Goal: Complete application form

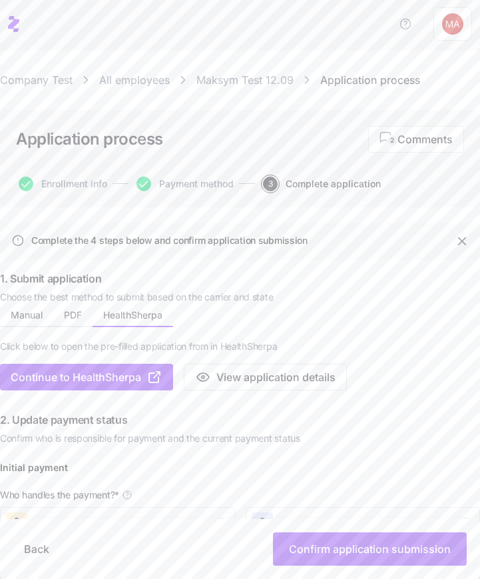
click at [226, 83] on link "Maksym Test 12.09" at bounding box center [244, 80] width 97 height 17
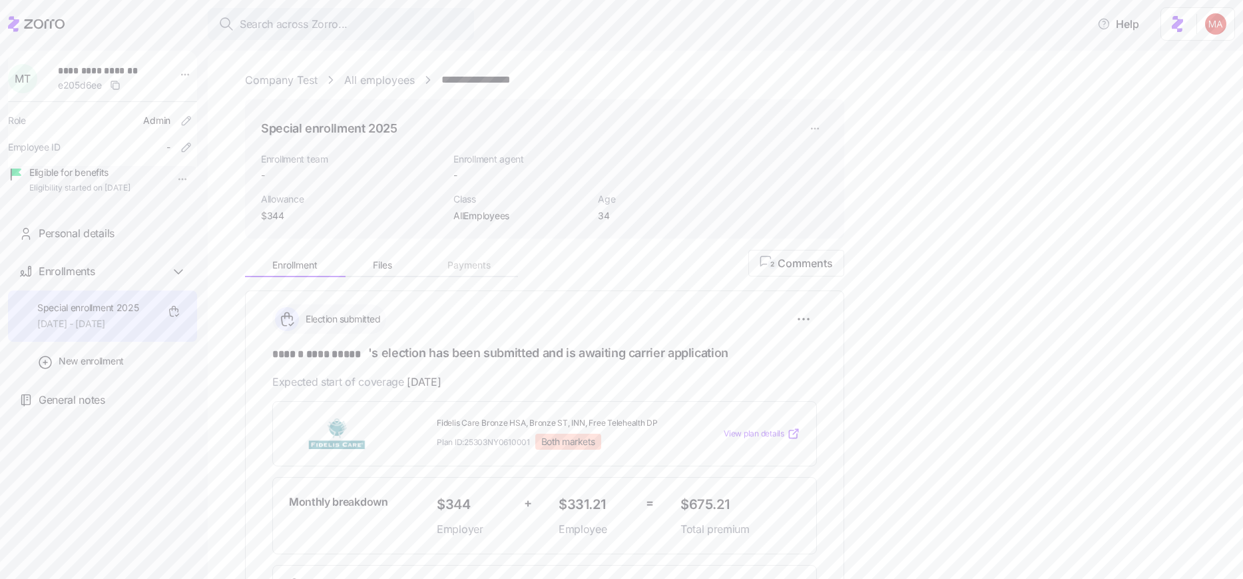
click at [479, 263] on div "Enrollment Files Payments 2 Comments" at bounding box center [544, 263] width 599 height 28
click at [479, 126] on html "**********" at bounding box center [621, 285] width 1243 height 571
click at [479, 208] on div "Delete enrollment record" at bounding box center [865, 203] width 107 height 15
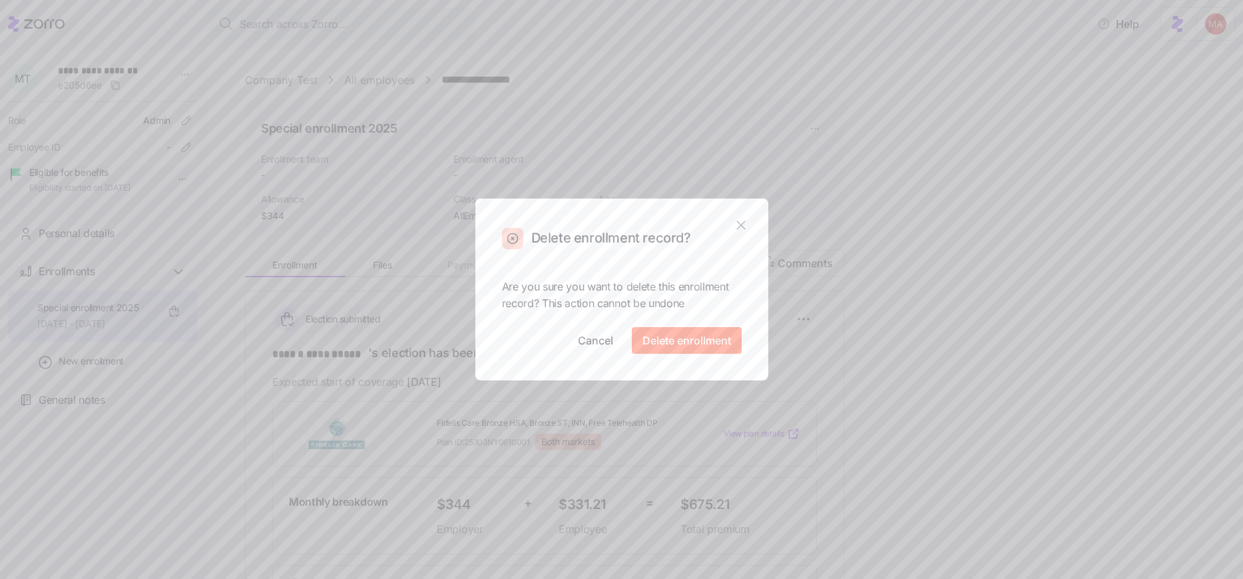
click at [479, 320] on div "Are you sure you want to delete this enrollment record? This action cannot be u…" at bounding box center [622, 316] width 240 height 76
click at [479, 333] on button "Delete enrollment" at bounding box center [687, 340] width 110 height 27
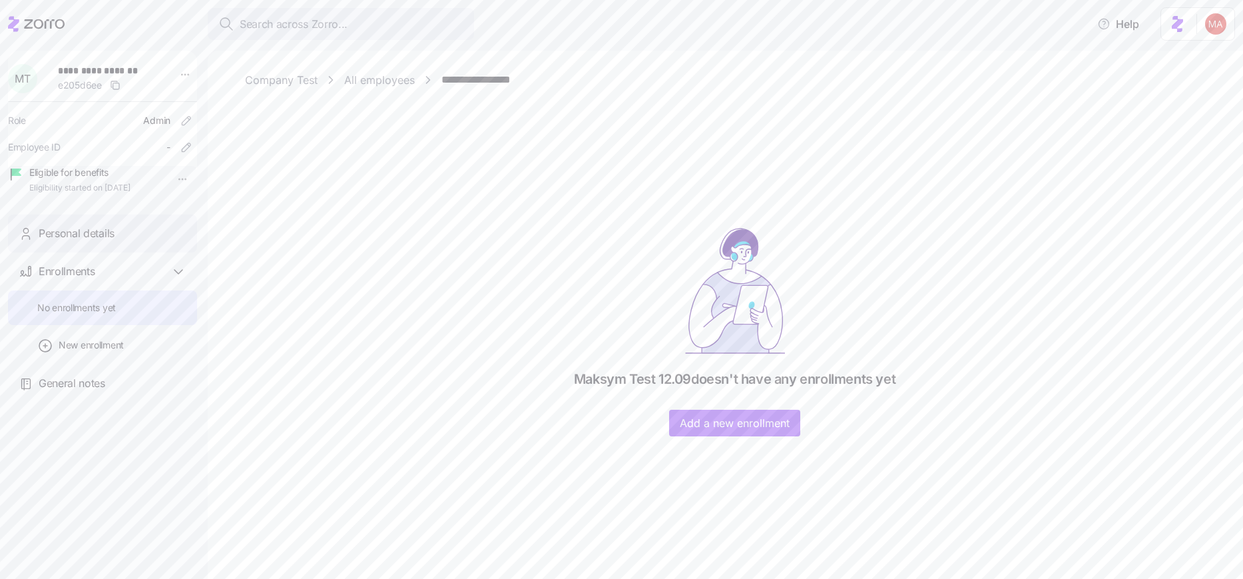
click at [87, 242] on span "Personal details" at bounding box center [77, 233] width 76 height 17
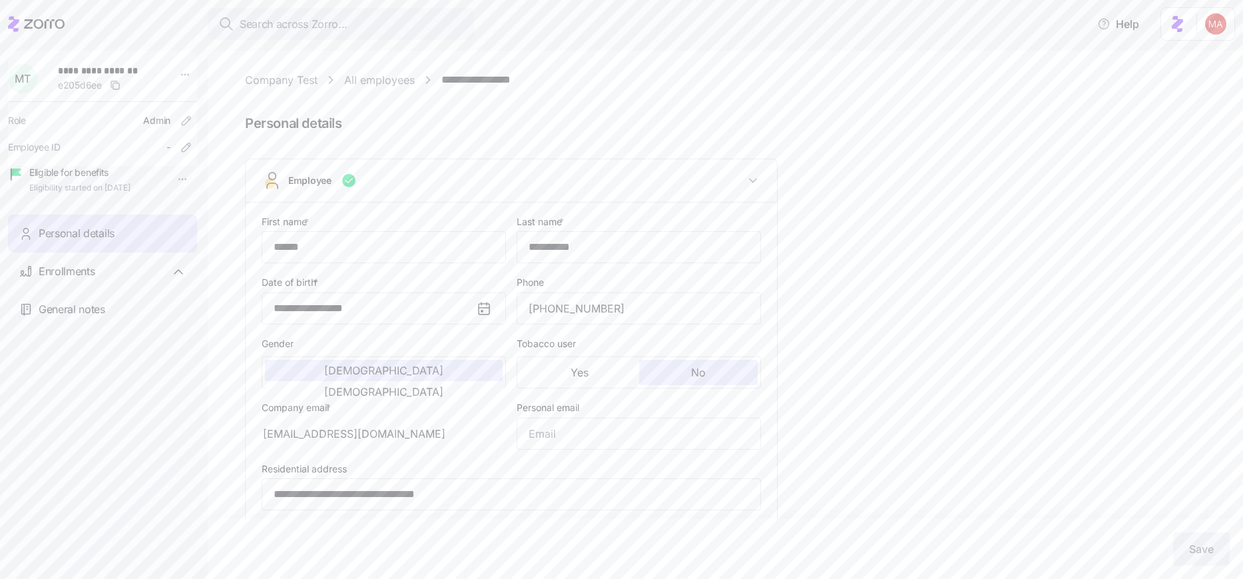
type input "AllEmployees"
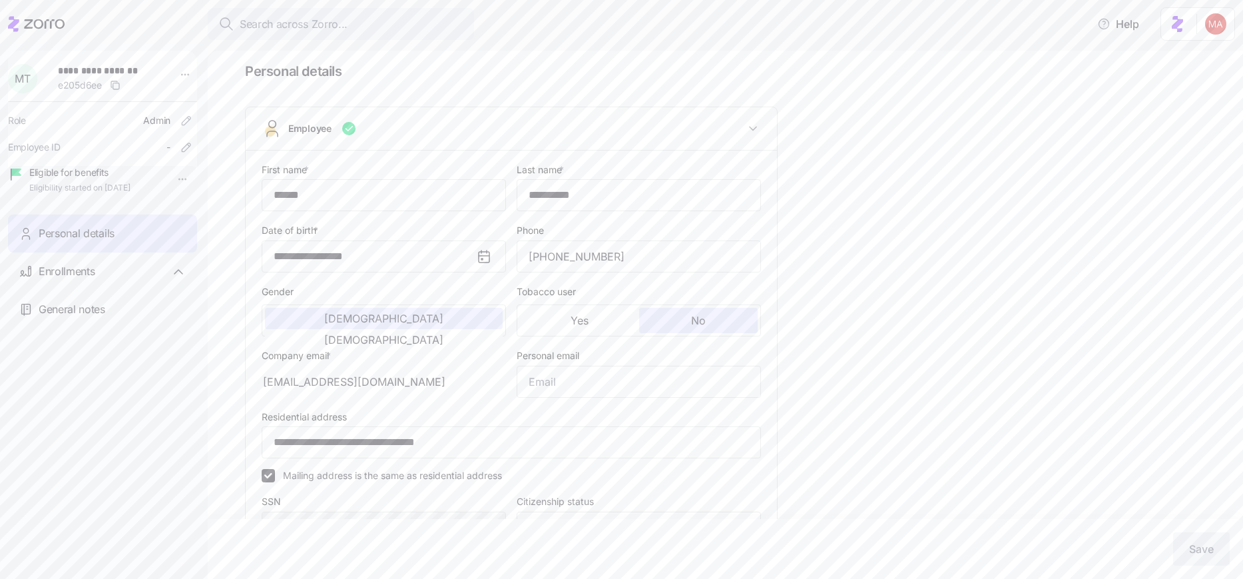
scroll to position [80, 0]
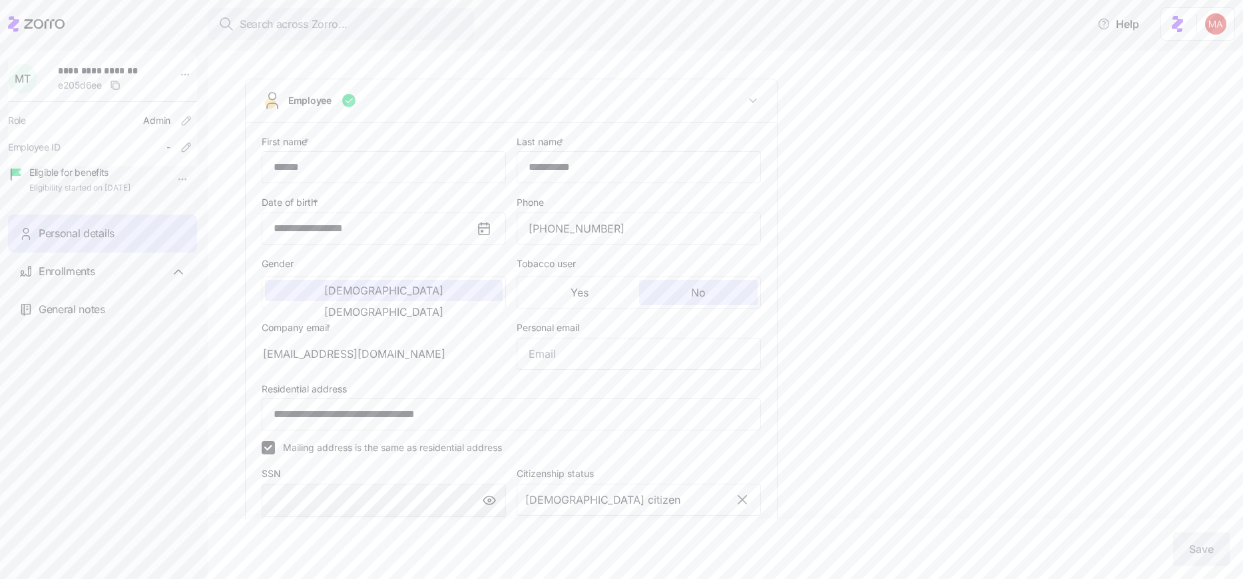
click at [278, 345] on div "[EMAIL_ADDRESS][DOMAIN_NAME]" at bounding box center [384, 354] width 244 height 32
click at [287, 351] on div "[EMAIL_ADDRESS][DOMAIN_NAME]" at bounding box center [384, 354] width 244 height 32
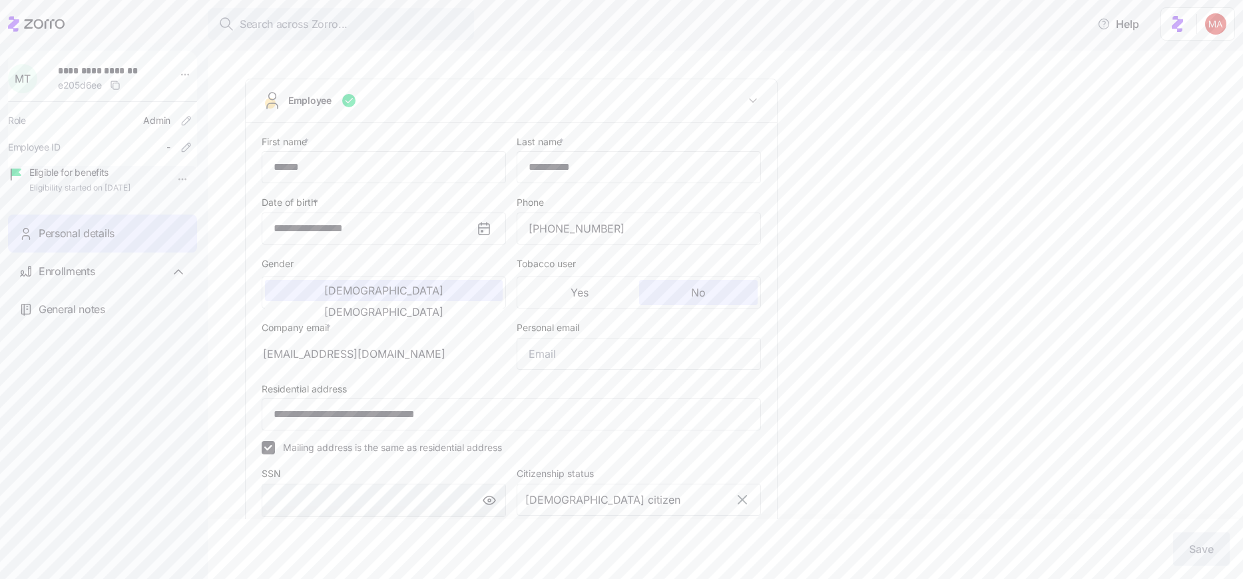
drag, startPoint x: 421, startPoint y: 354, endPoint x: 246, endPoint y: 360, distance: 175.2
click at [262, 360] on div "**********" at bounding box center [511, 436] width 499 height 607
click at [479, 352] on input "Personal email" at bounding box center [639, 354] width 244 height 32
type input "ь"
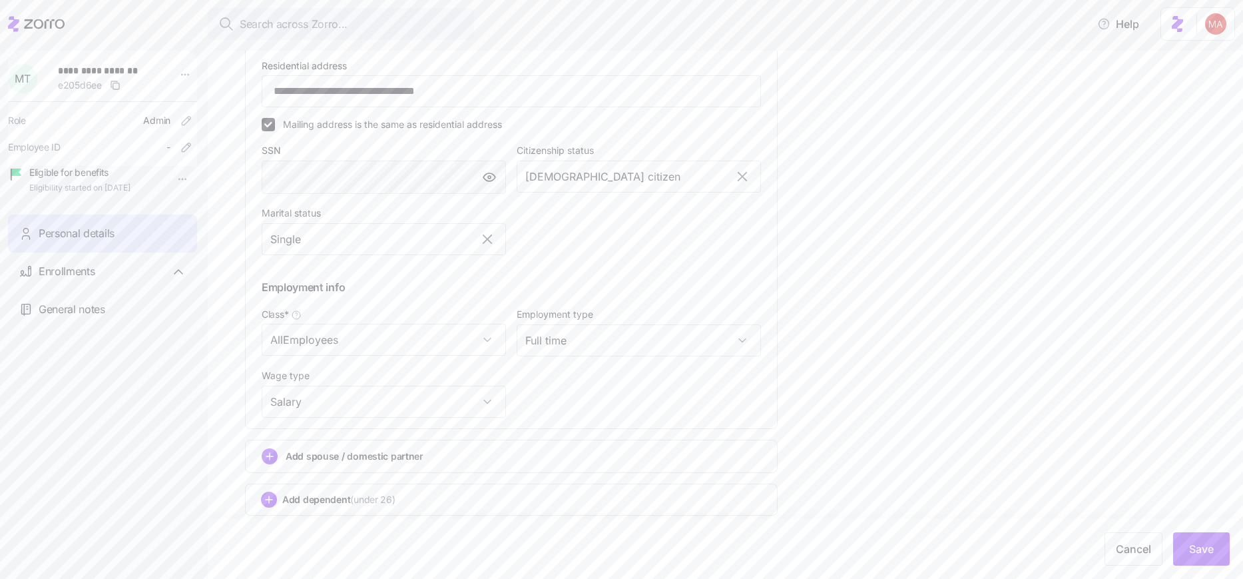
scroll to position [409, 0]
type input "[EMAIL_ADDRESS][DOMAIN_NAME]"
click at [328, 449] on span "Add spouse / domestic partner" at bounding box center [355, 449] width 138 height 13
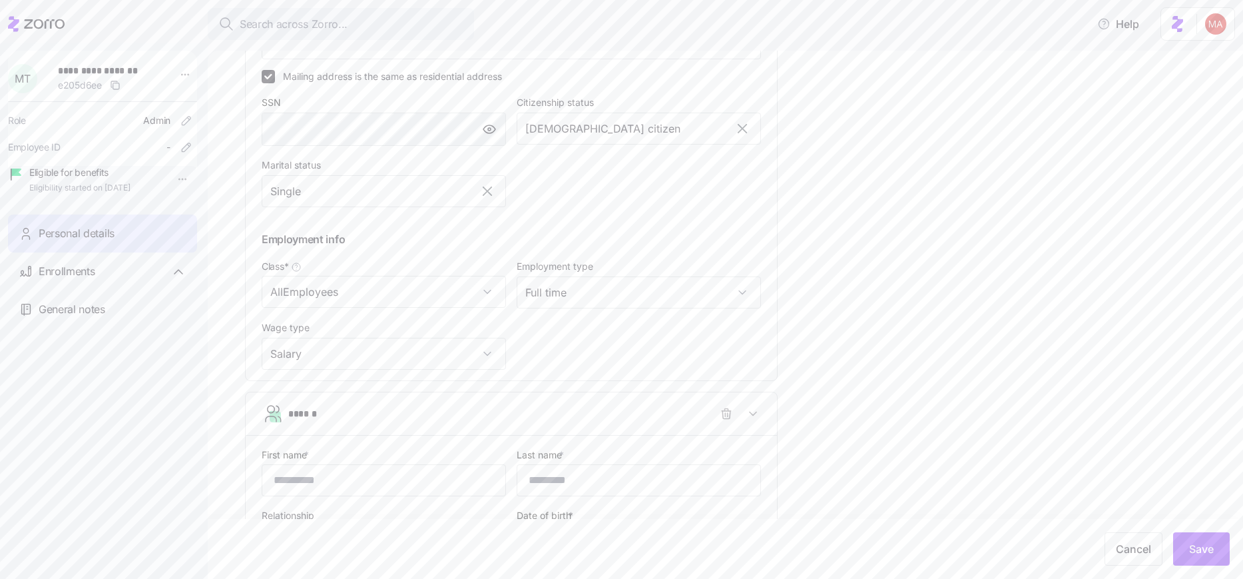
scroll to position [489, 0]
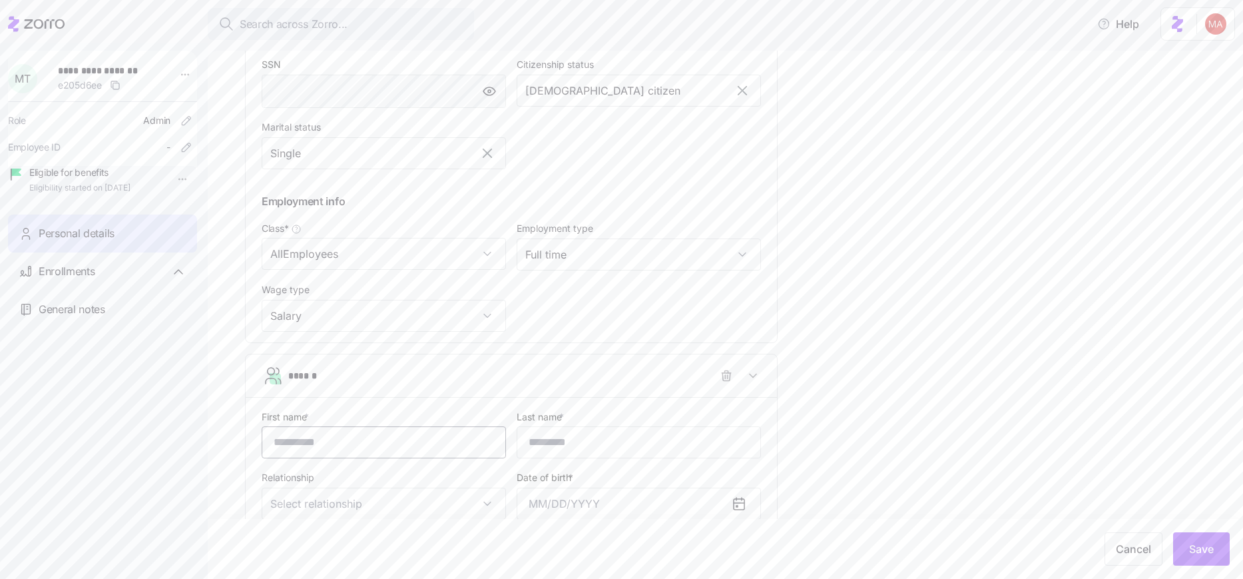
click at [302, 451] on input "First name *" at bounding box center [384, 442] width 244 height 32
type input "******"
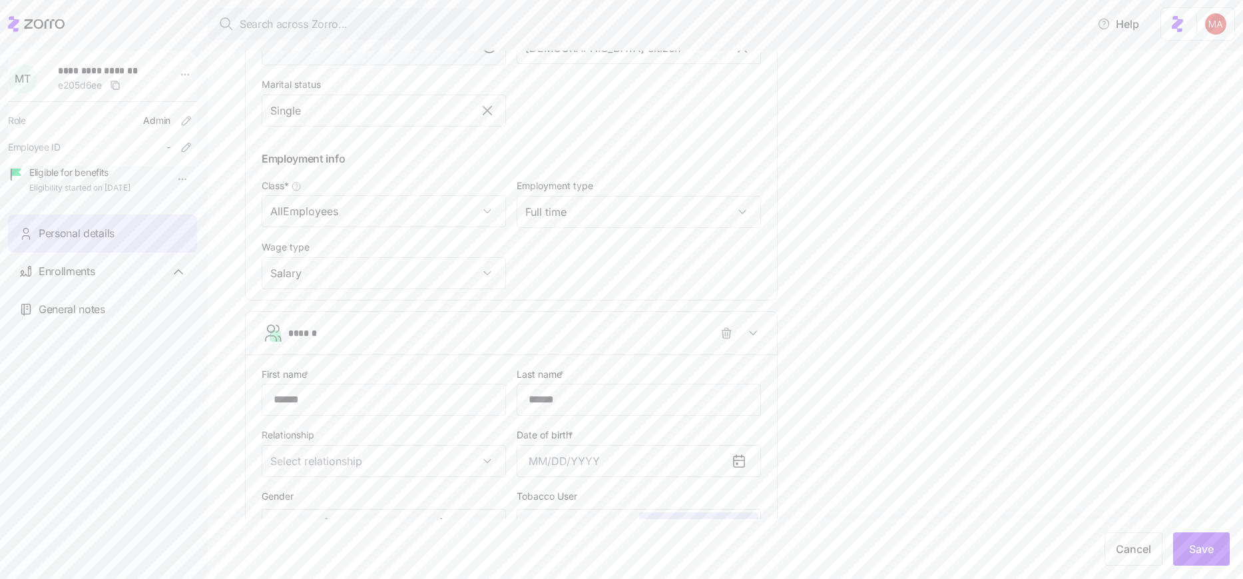
scroll to position [569, 0]
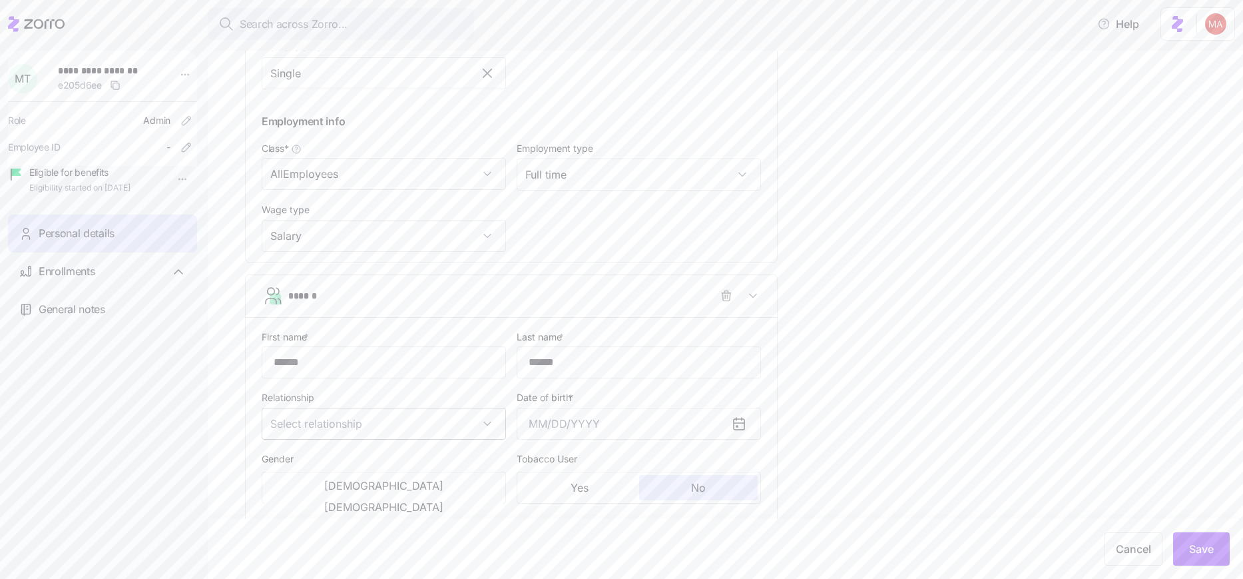
click at [328, 433] on input "Relationship" at bounding box center [384, 423] width 244 height 32
click at [314, 466] on div "Spouse" at bounding box center [384, 465] width 234 height 28
type input "Spouse"
click at [479, 423] on input "Date of birth *" at bounding box center [639, 423] width 244 height 32
click at [479, 314] on button "1994" at bounding box center [643, 312] width 76 height 32
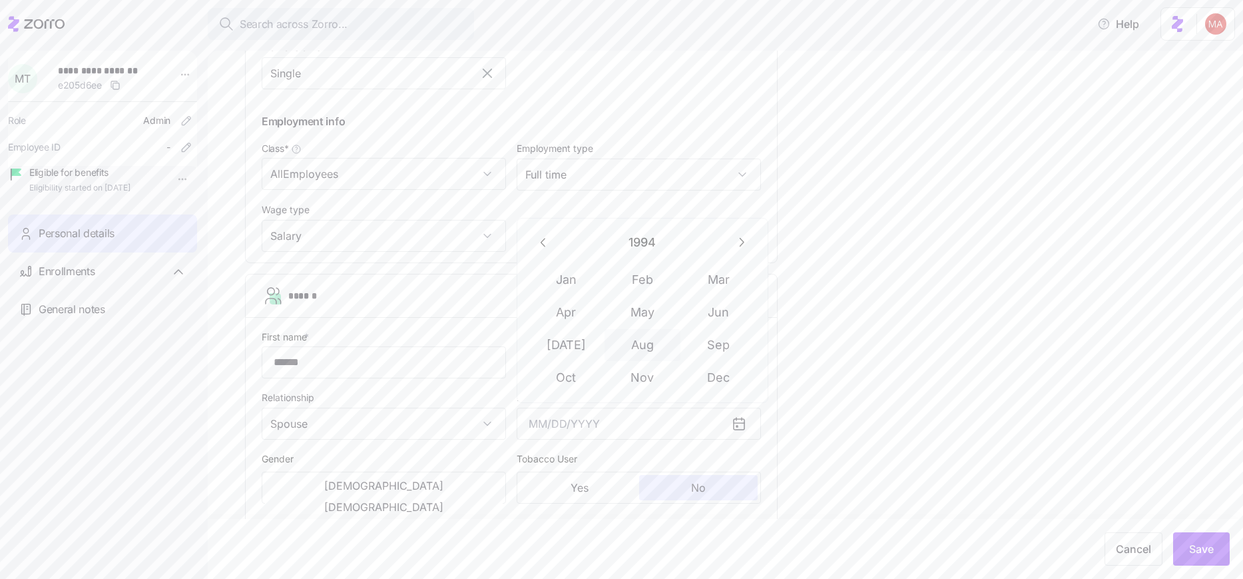
click at [479, 335] on button "Aug" at bounding box center [643, 345] width 76 height 32
click at [479, 338] on button "25" at bounding box center [643, 345] width 32 height 32
type input "[DATE]"
click at [350, 488] on button "[DEMOGRAPHIC_DATA]" at bounding box center [384, 485] width 238 height 21
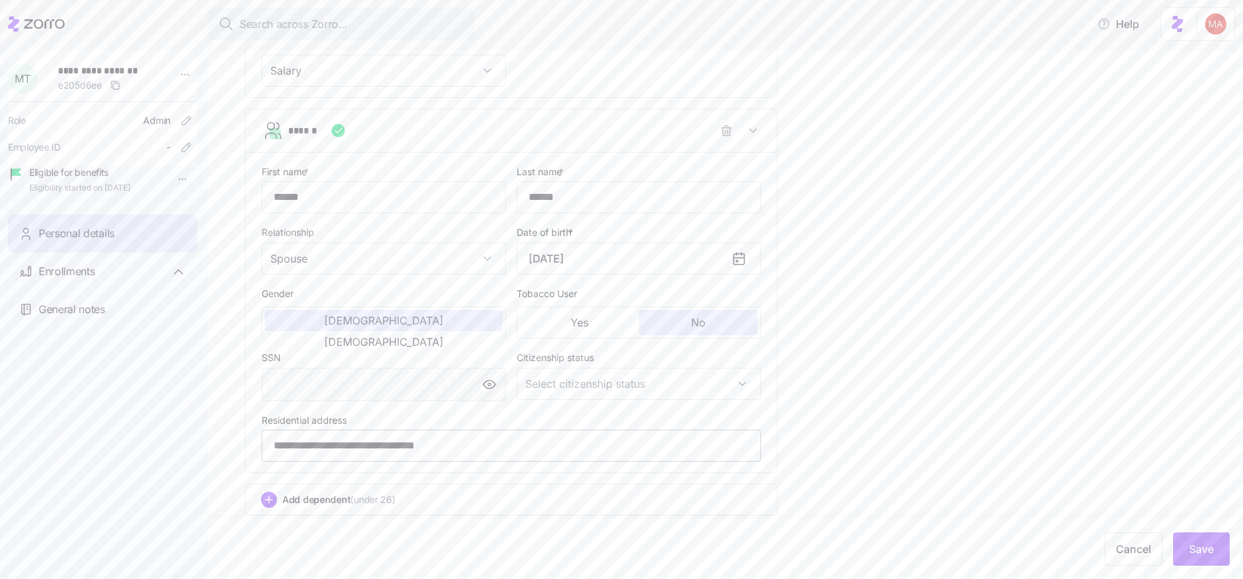
scroll to position [740, 0]
click at [479, 380] on input "Citizenship status" at bounding box center [639, 378] width 244 height 32
click at [479, 423] on span "[DEMOGRAPHIC_DATA] citizen" at bounding box center [600, 417] width 135 height 15
type input "[DEMOGRAPHIC_DATA] citizen"
click at [479, 547] on span "Save" at bounding box center [1201, 549] width 25 height 16
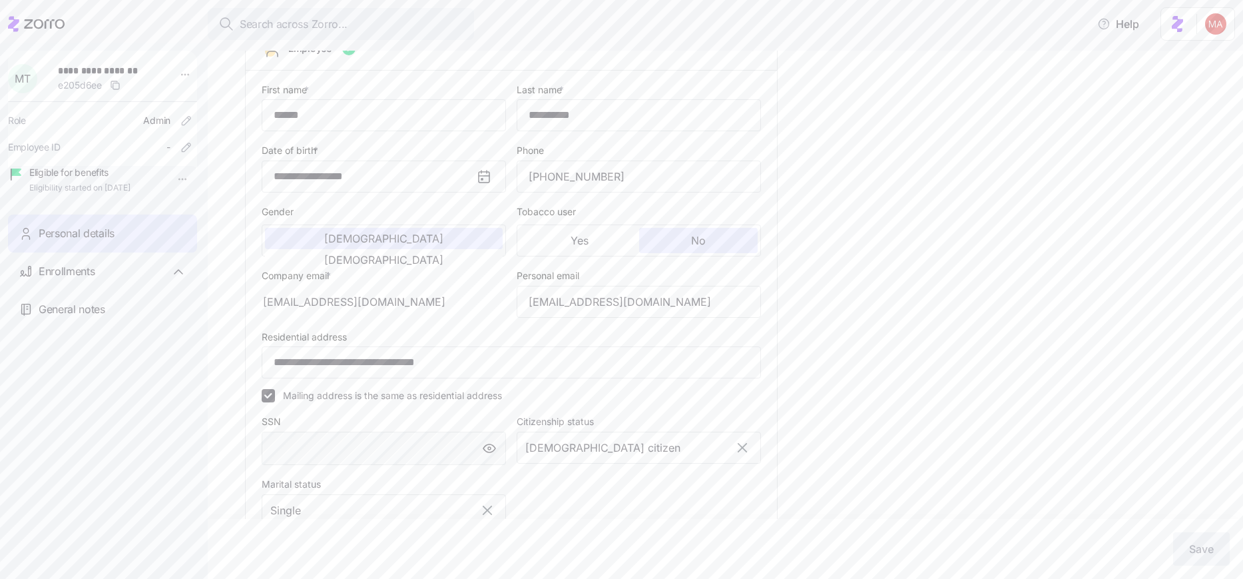
scroll to position [0, 0]
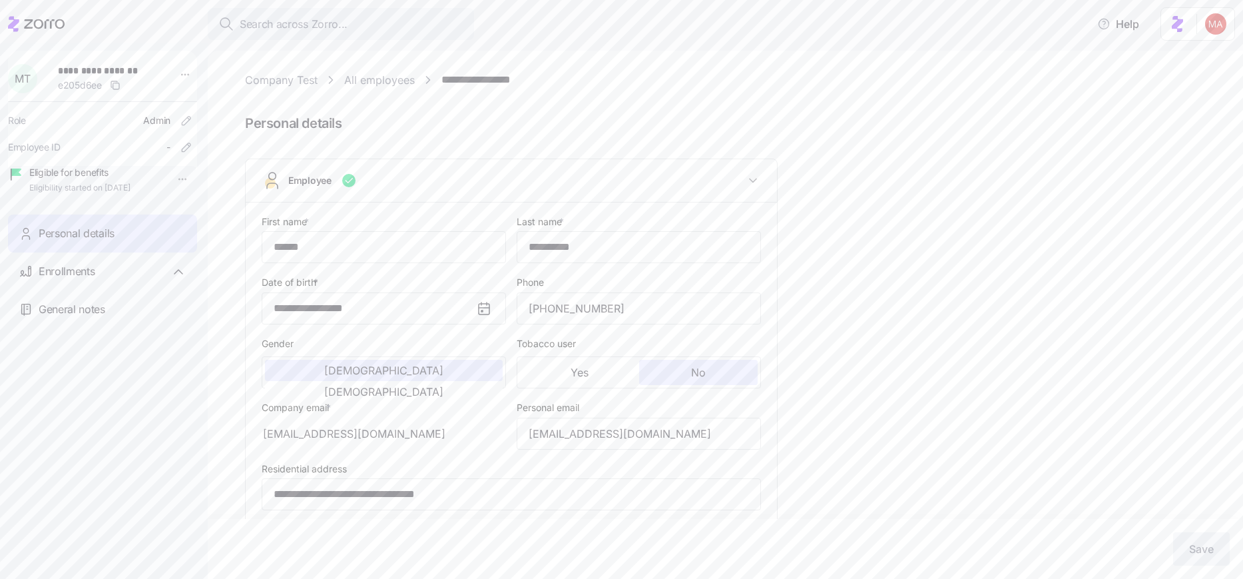
click at [467, 179] on div "Employee" at bounding box center [516, 180] width 457 height 13
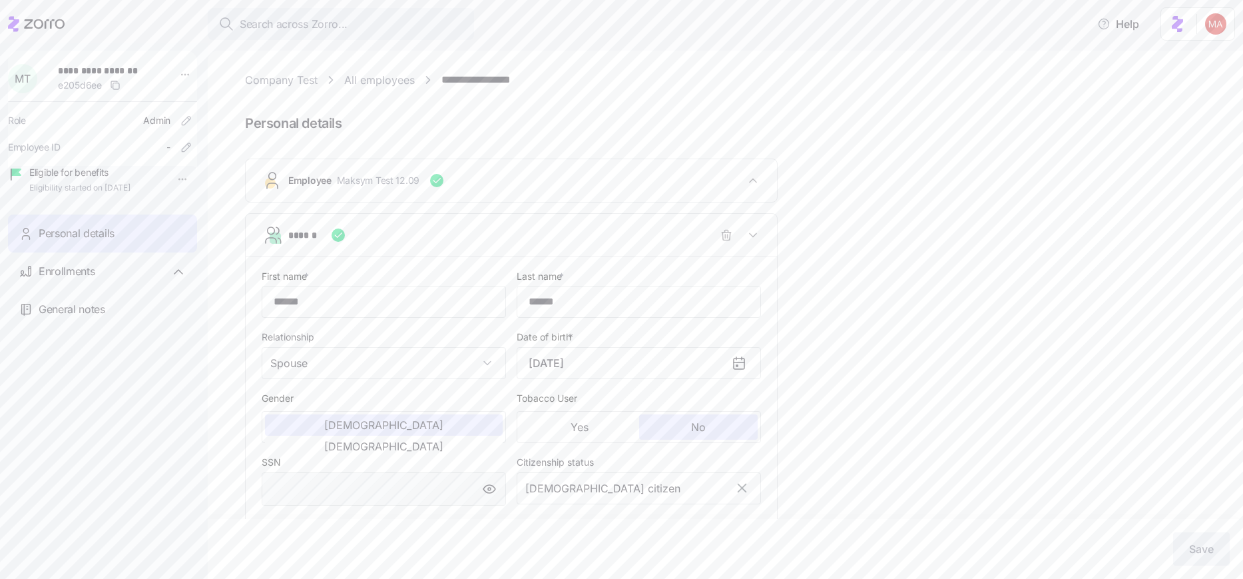
click at [429, 248] on button "******" at bounding box center [511, 235] width 531 height 43
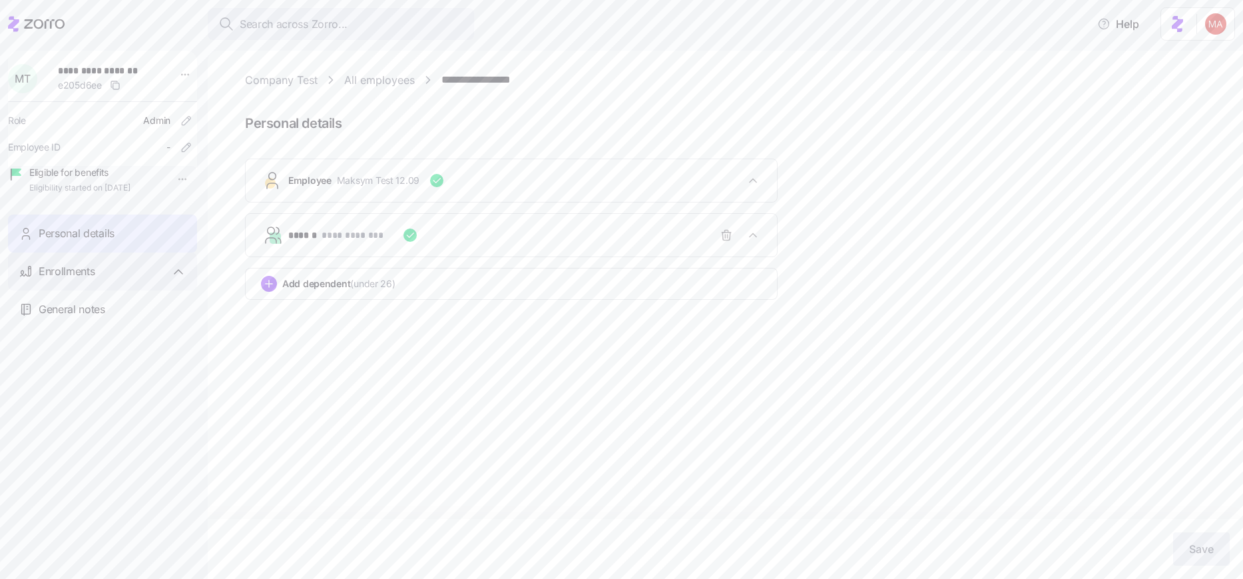
click at [63, 280] on span "Enrollments" at bounding box center [67, 271] width 56 height 17
click at [97, 314] on span "No enrollments yet" at bounding box center [76, 307] width 79 height 13
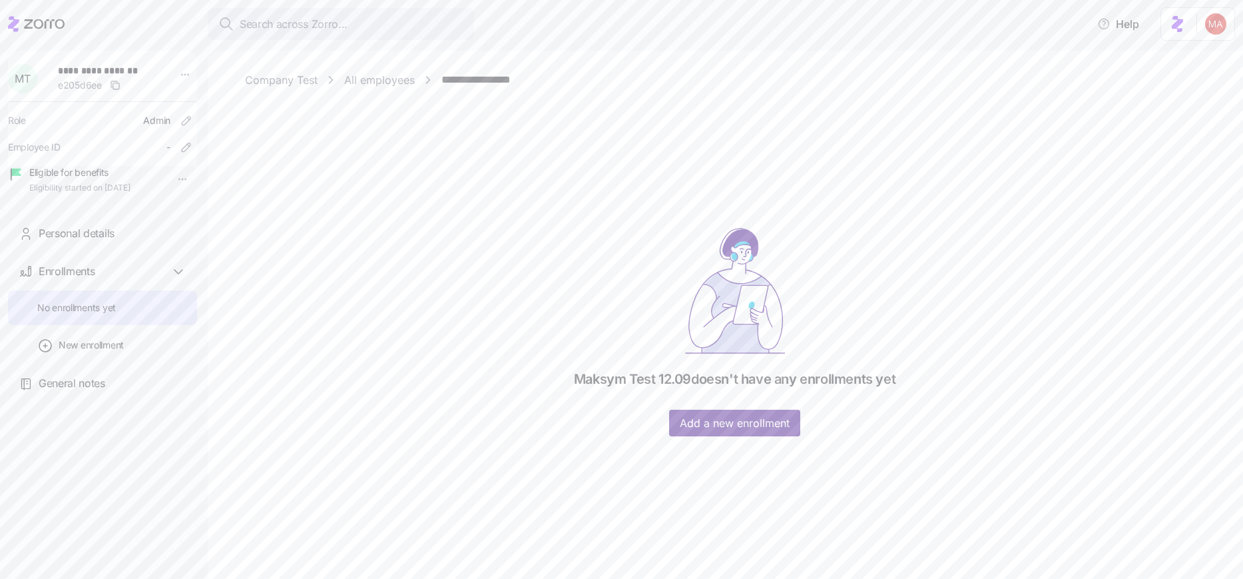
click at [479, 431] on button "Add a new enrollment" at bounding box center [734, 422] width 131 height 27
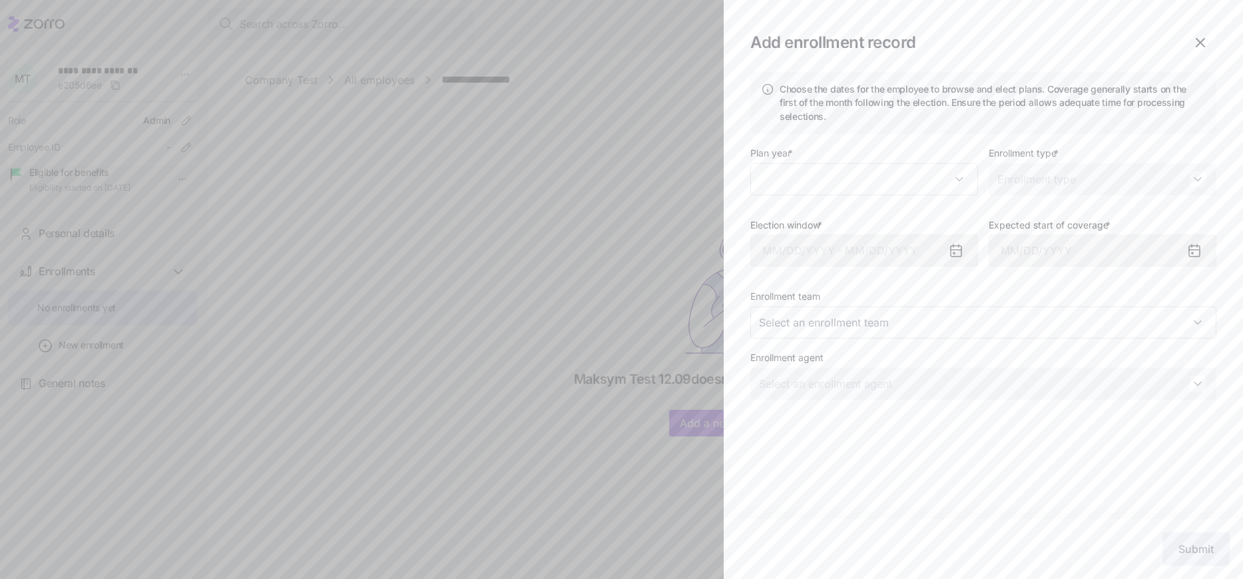
type input "2025"
type input "Special"
type input "[DATE]"
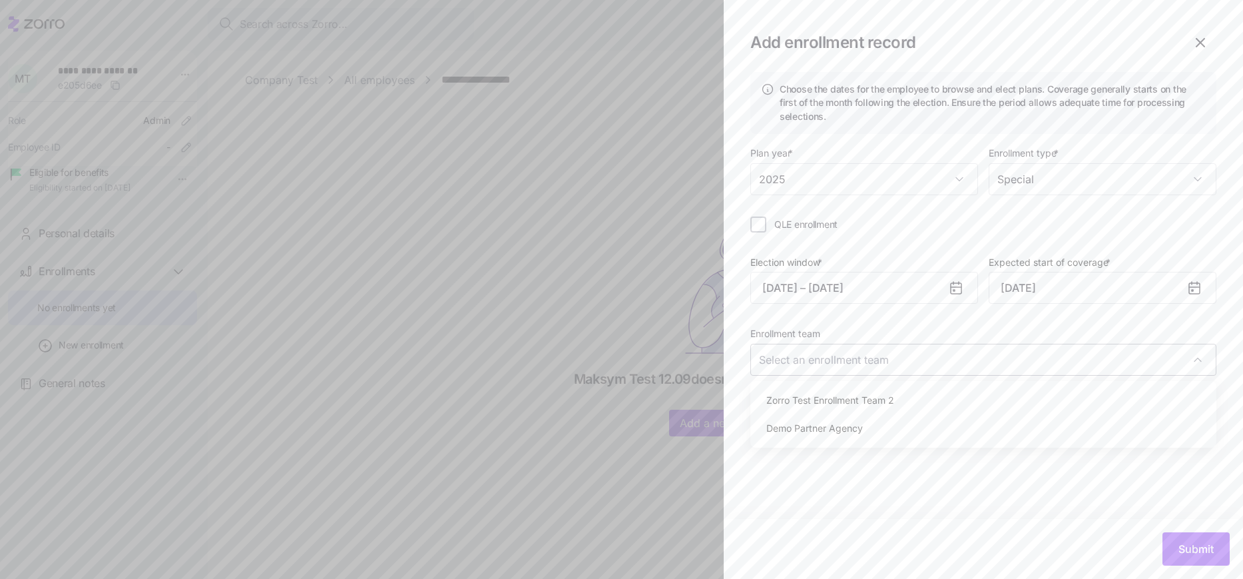
click at [479, 357] on input "Enrollment team" at bounding box center [983, 360] width 466 height 32
click at [479, 403] on span "Zorro Test Enrollment Team 2" at bounding box center [830, 400] width 128 height 15
type input "Zorro Test Enrollment Team 2"
click at [479, 497] on div "Choose the dates for the employee to browse and elect plans. Coverage generally…" at bounding box center [983, 295] width 519 height 447
click at [479, 414] on input "Enrollment agent" at bounding box center [983, 421] width 466 height 32
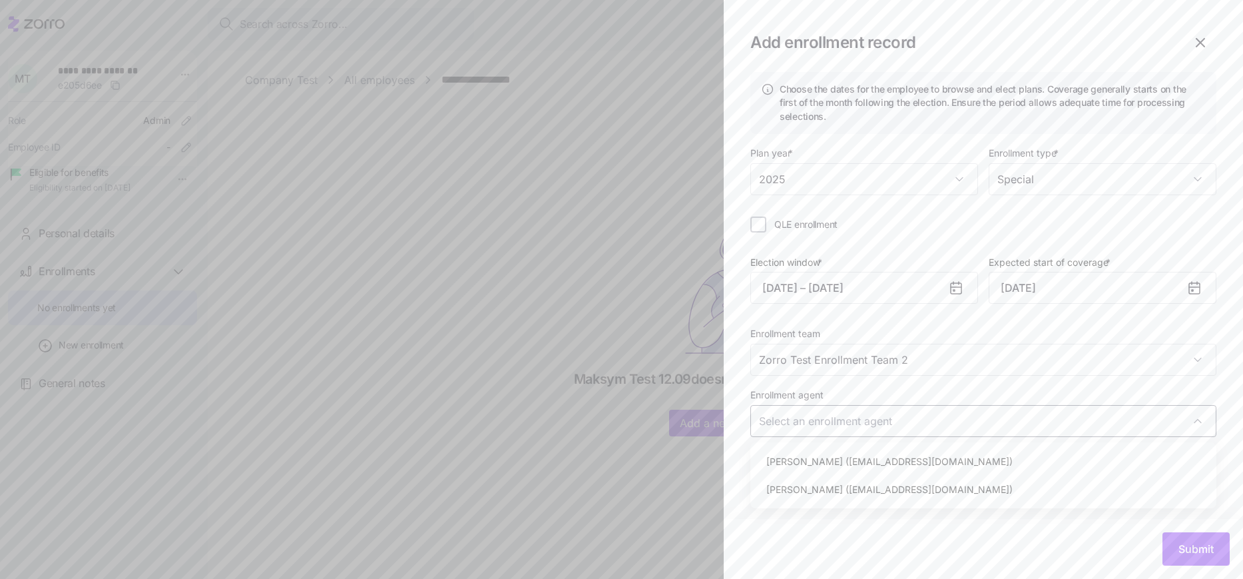
click at [479, 495] on span "[PERSON_NAME] ([EMAIL_ADDRESS][DOMAIN_NAME])" at bounding box center [889, 489] width 246 height 15
type input "[PERSON_NAME] ([EMAIL_ADDRESS][DOMAIN_NAME])"
click at [479, 421] on icon "button" at bounding box center [1197, 420] width 9 height 9
click at [479, 226] on input "QLE enrollment" at bounding box center [758, 224] width 16 height 16
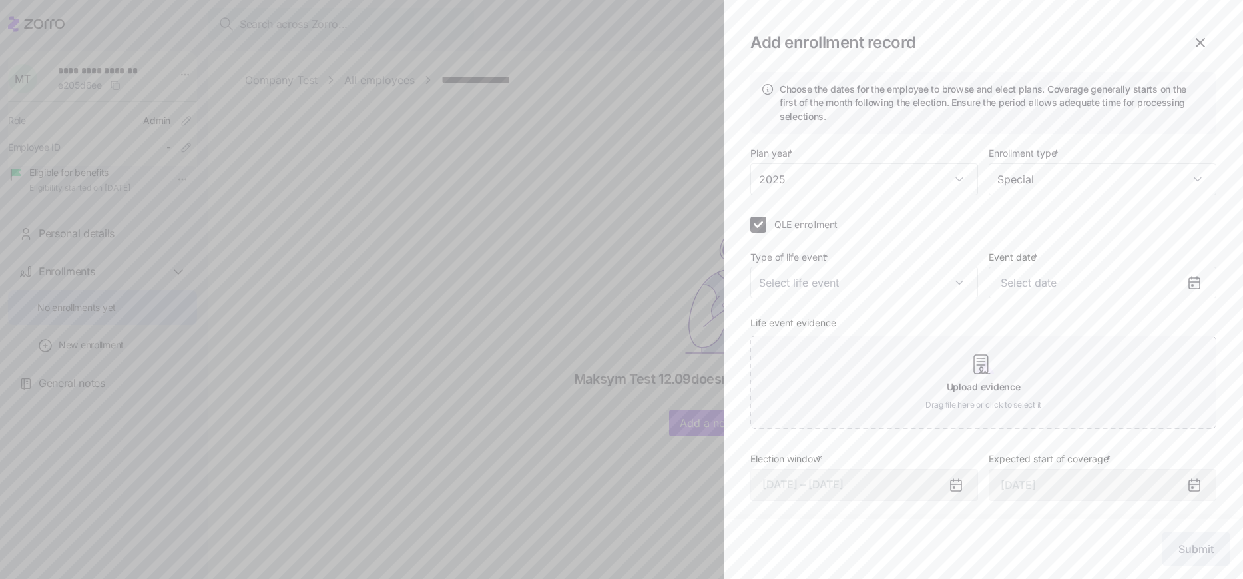
click at [479, 230] on label "QLE enrollment" at bounding box center [801, 224] width 71 height 13
click at [479, 230] on input "QLE enrollment" at bounding box center [758, 224] width 16 height 16
checkbox input "false"
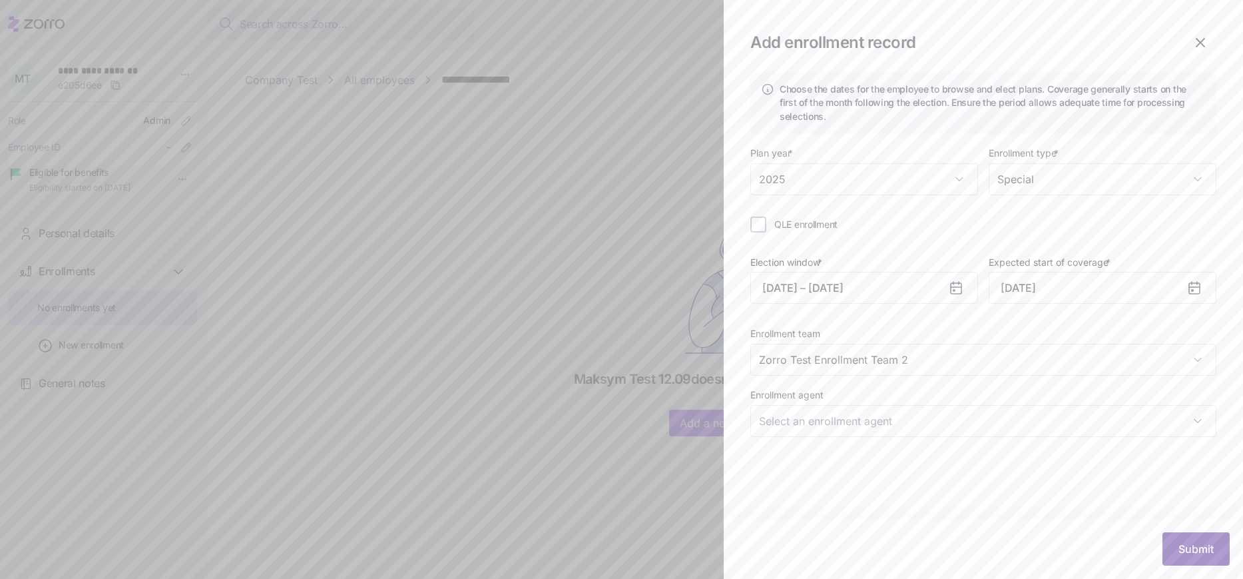
click at [479, 543] on button "Submit" at bounding box center [1196, 548] width 67 height 33
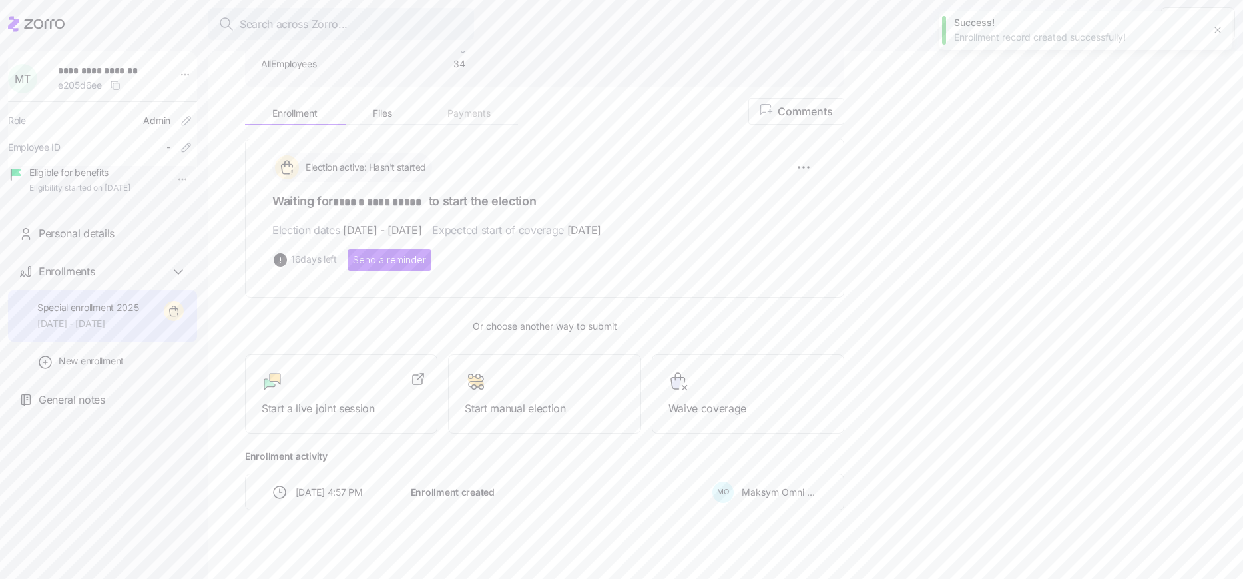
scroll to position [160, 0]
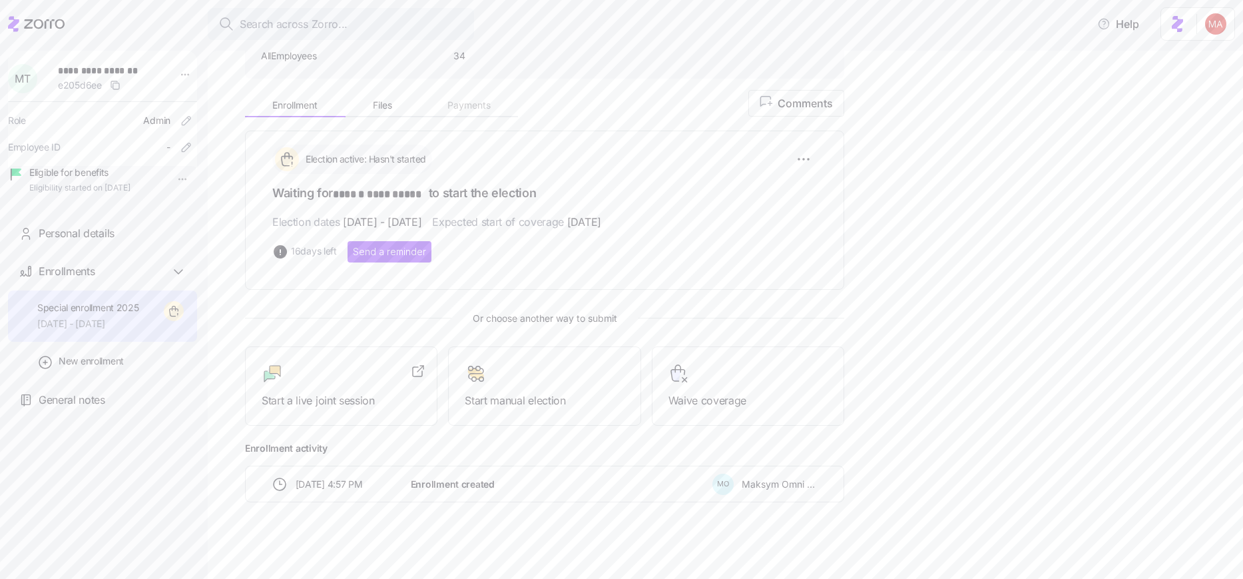
click at [471, 417] on div "Start manual election" at bounding box center [544, 385] width 192 height 79
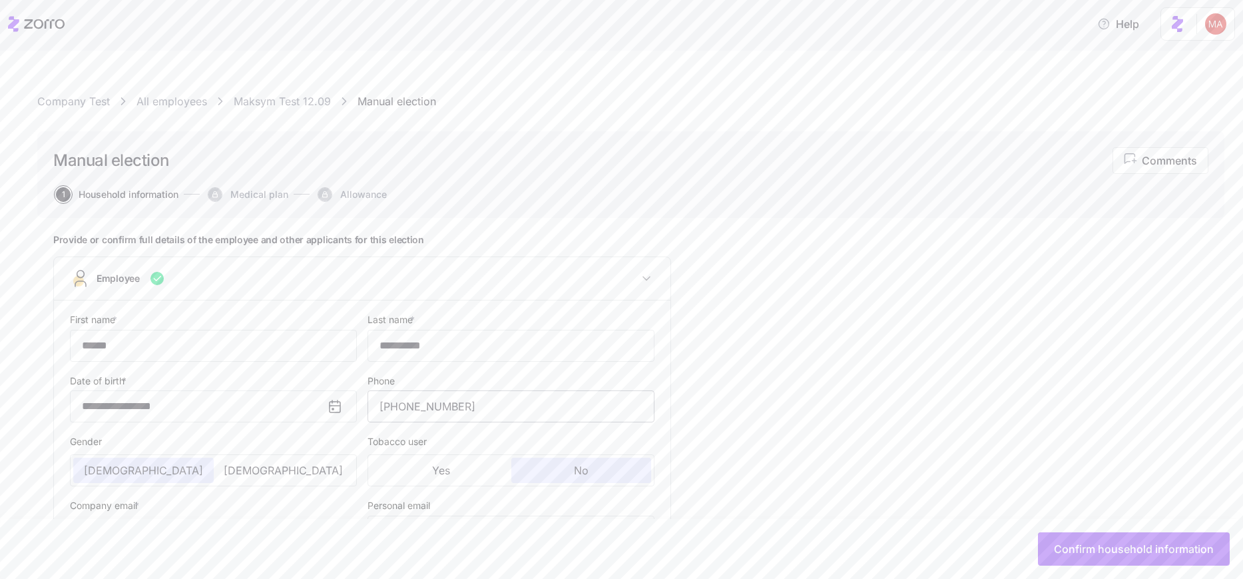
type input "******"
type input "**********"
type input "[PHONE_NUMBER]"
type input "[EMAIL_ADDRESS][DOMAIN_NAME]"
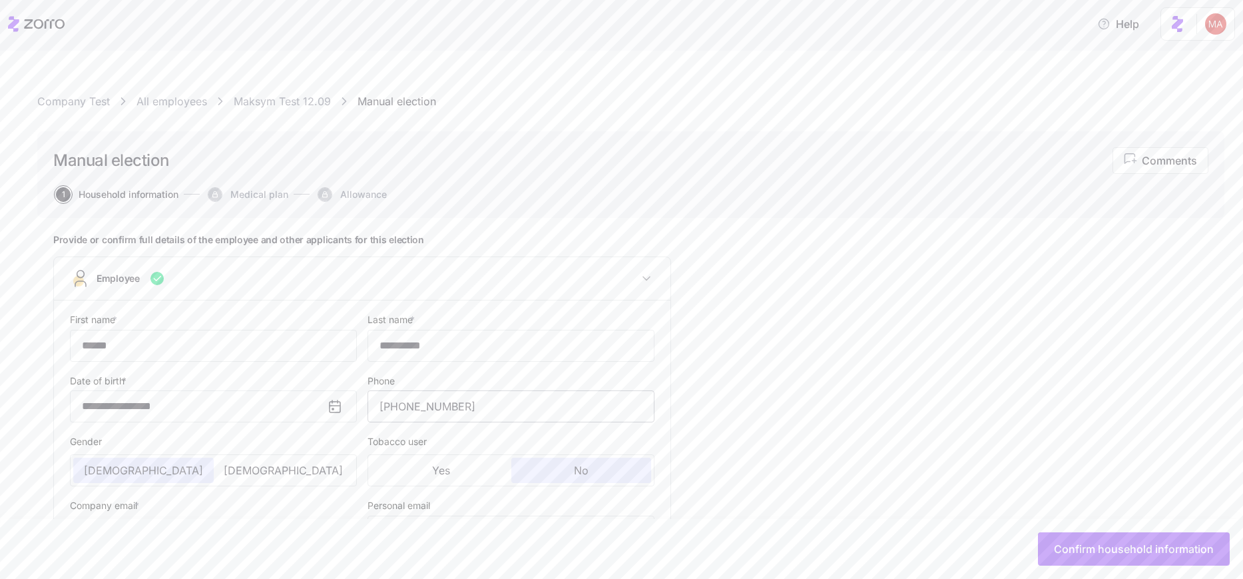
type input "[EMAIL_ADDRESS][DOMAIN_NAME]"
type input "**********"
checkbox input "true"
type input "[DEMOGRAPHIC_DATA] citizen"
type input "Single"
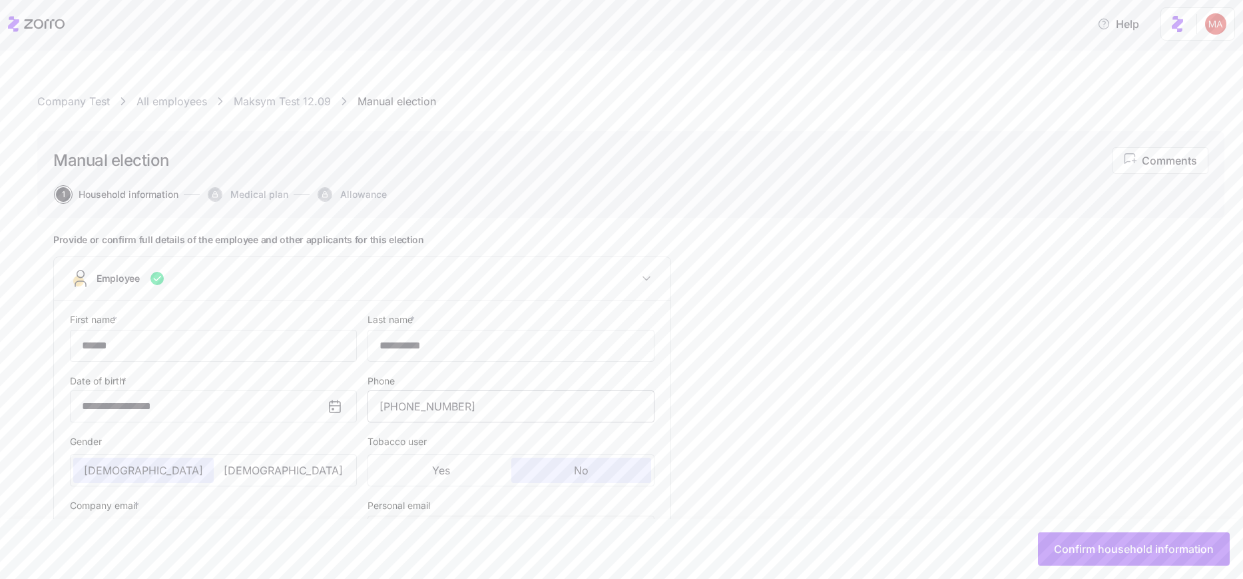
type input "AllEmployees"
type input "Full time"
type input "Salary"
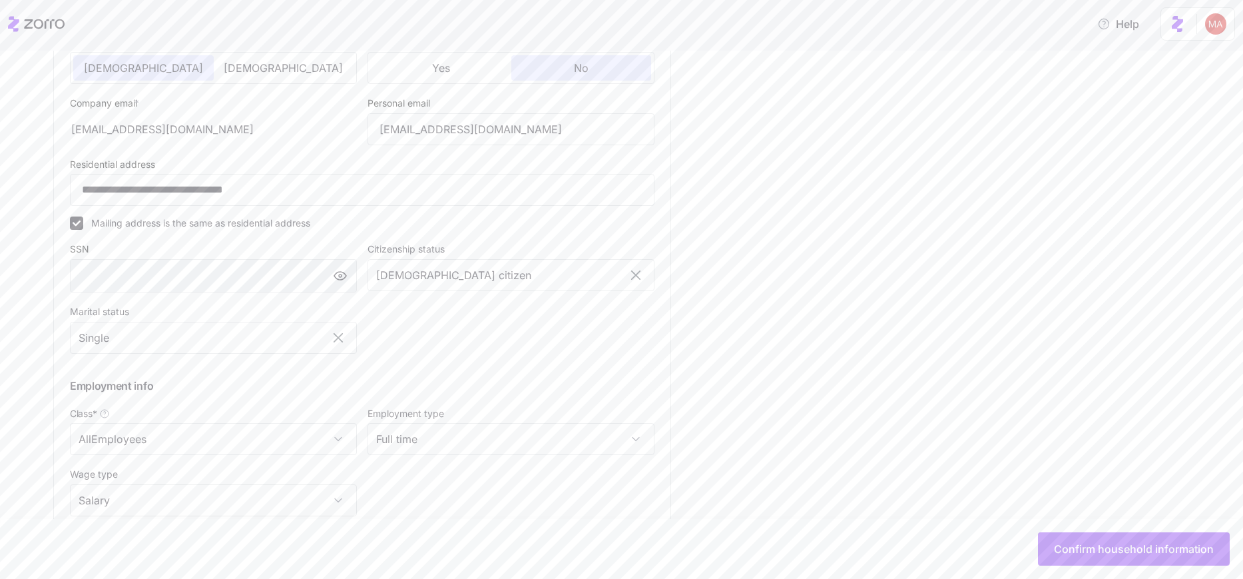
scroll to position [531, 0]
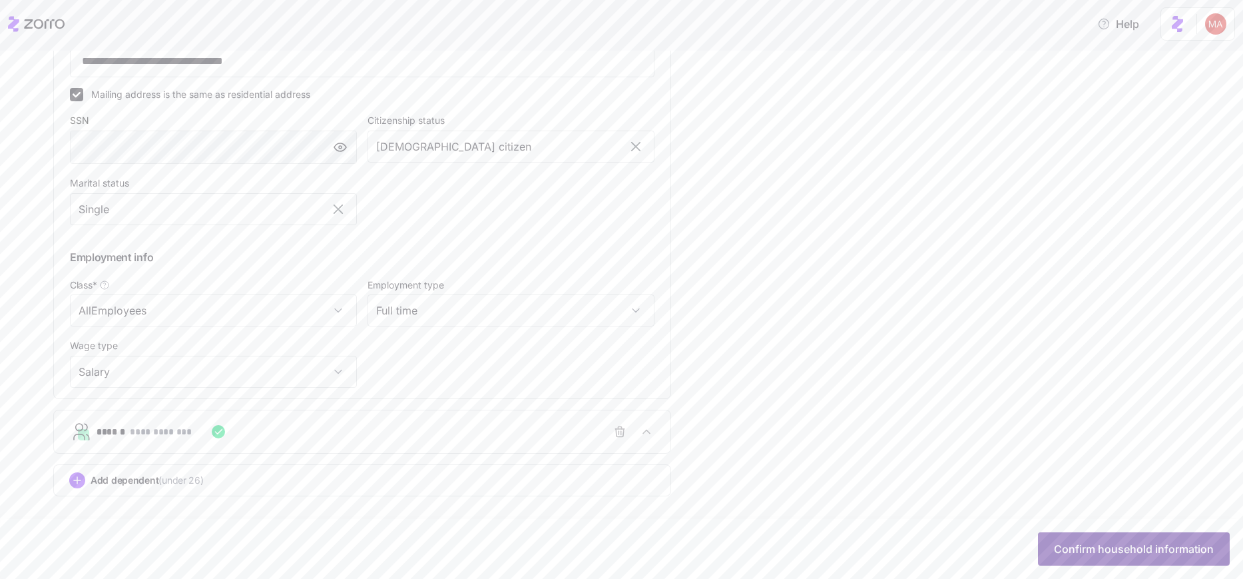
click at [479, 544] on span "Confirm household information" at bounding box center [1134, 549] width 160 height 16
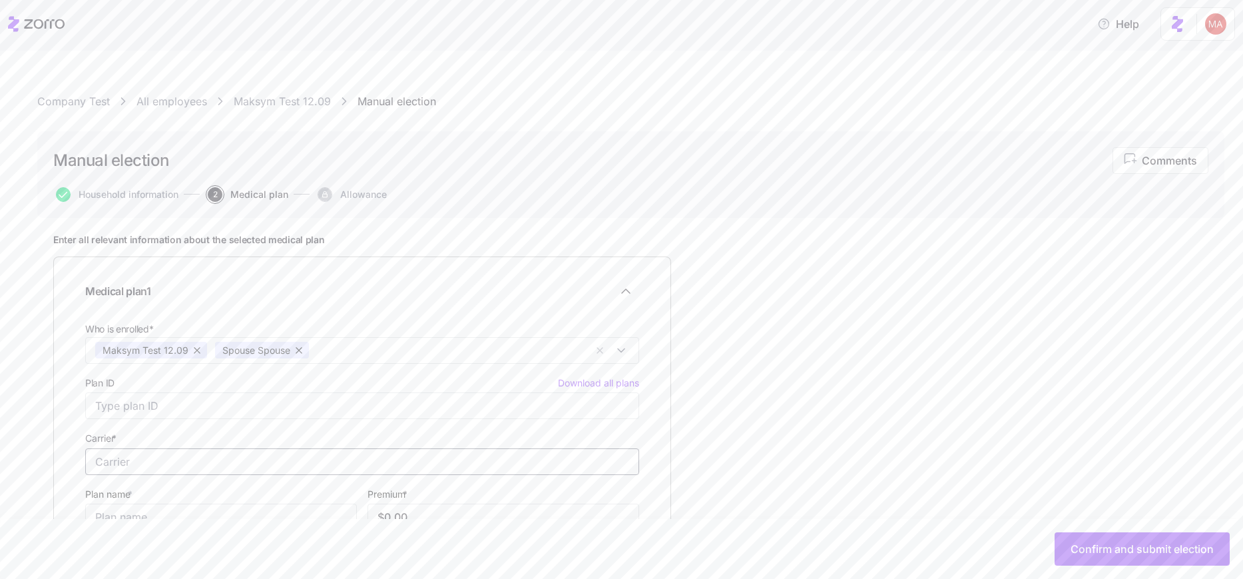
click at [162, 453] on input "Carrier *" at bounding box center [362, 461] width 554 height 27
click at [186, 409] on div "Oscar" at bounding box center [362, 414] width 547 height 27
type input "Oscar"
click at [140, 407] on input "Plan ID Download all plans" at bounding box center [362, 405] width 554 height 27
click at [174, 450] on div "25303NY0610001 Fidelis Care, Fidelis Care Bronze HSA, [GEOGRAPHIC_DATA], Free T…" at bounding box center [276, 450] width 358 height 35
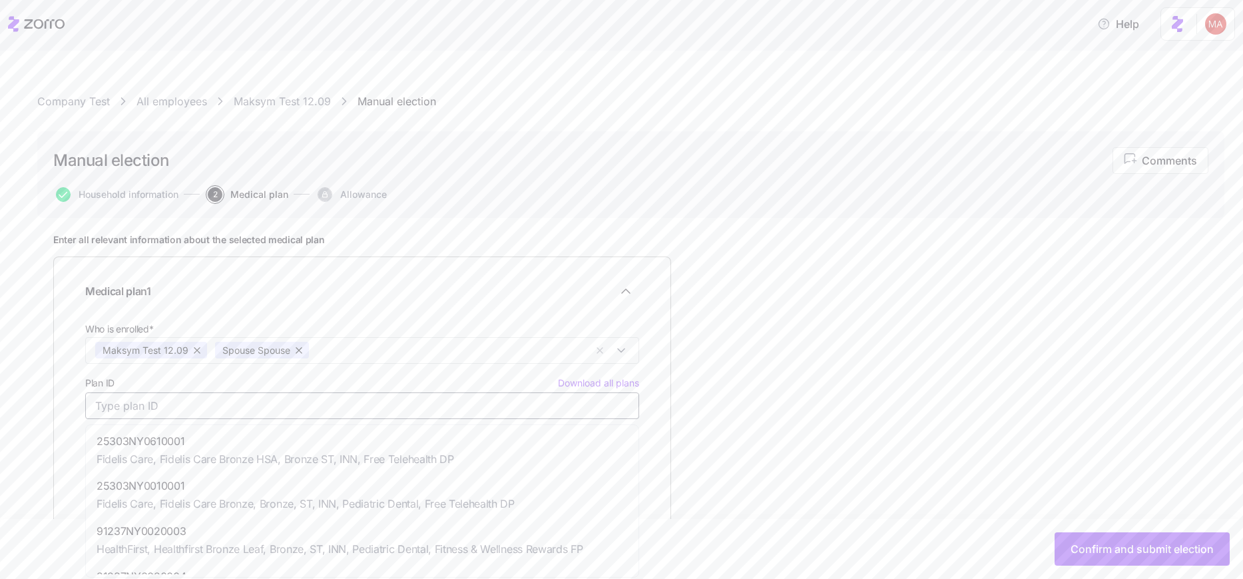
type input "25303NY0610001"
type input "Fidelis Care"
type input "Fidelis Care Bronze HSA, Bronze ST, INN, Free Telehealth DP"
type input "$1,350.42"
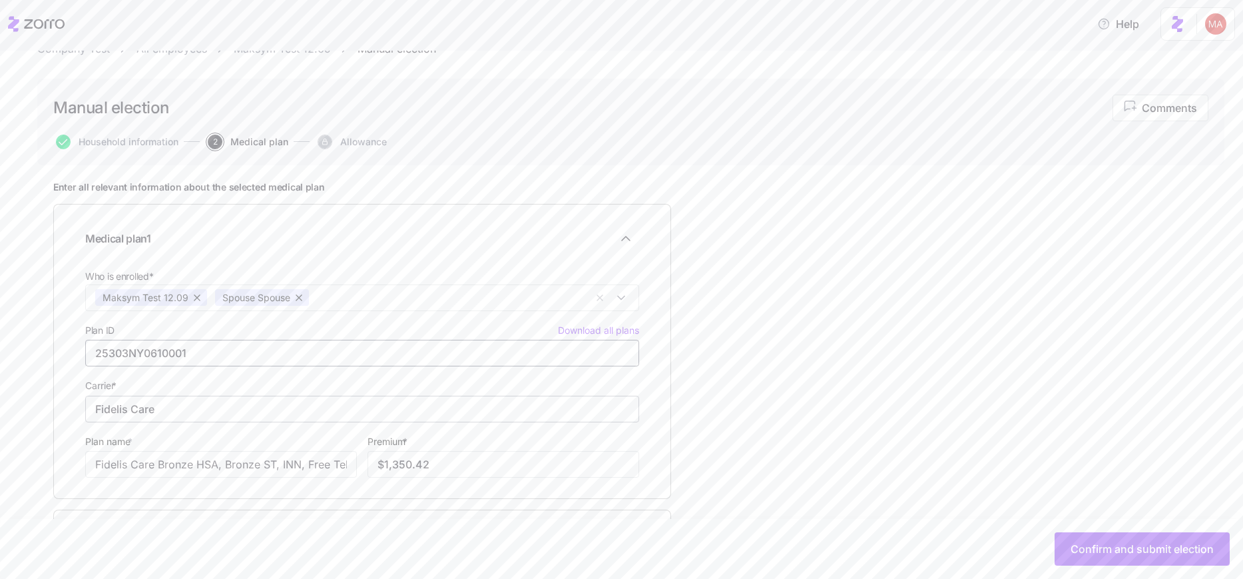
scroll to position [107, 0]
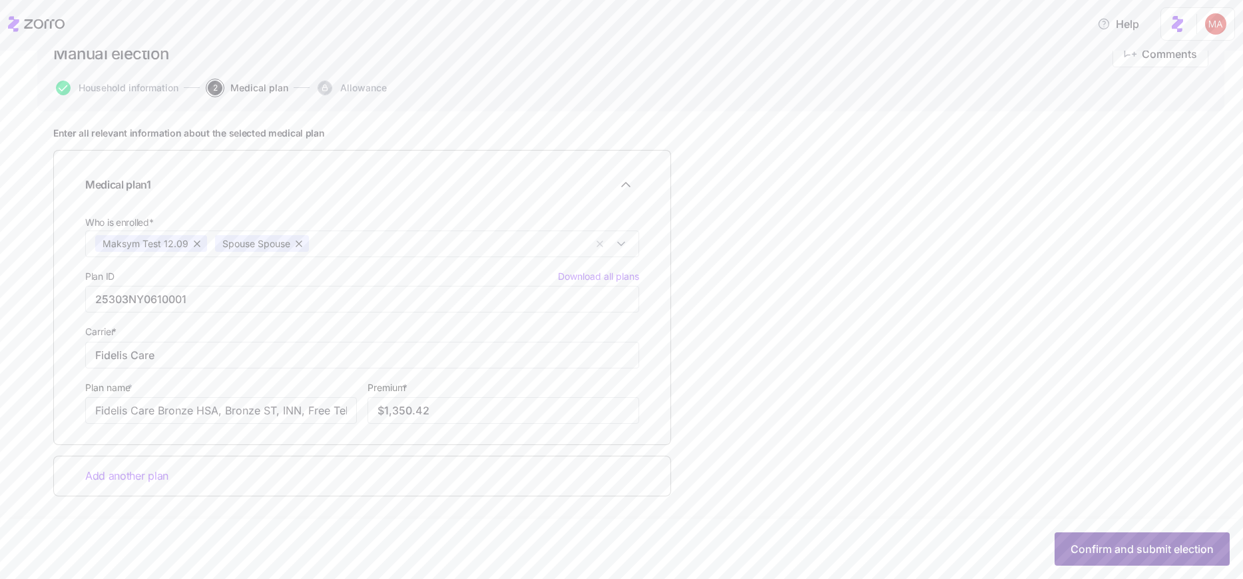
click at [479, 551] on span "Confirm and submit election" at bounding box center [1142, 549] width 143 height 16
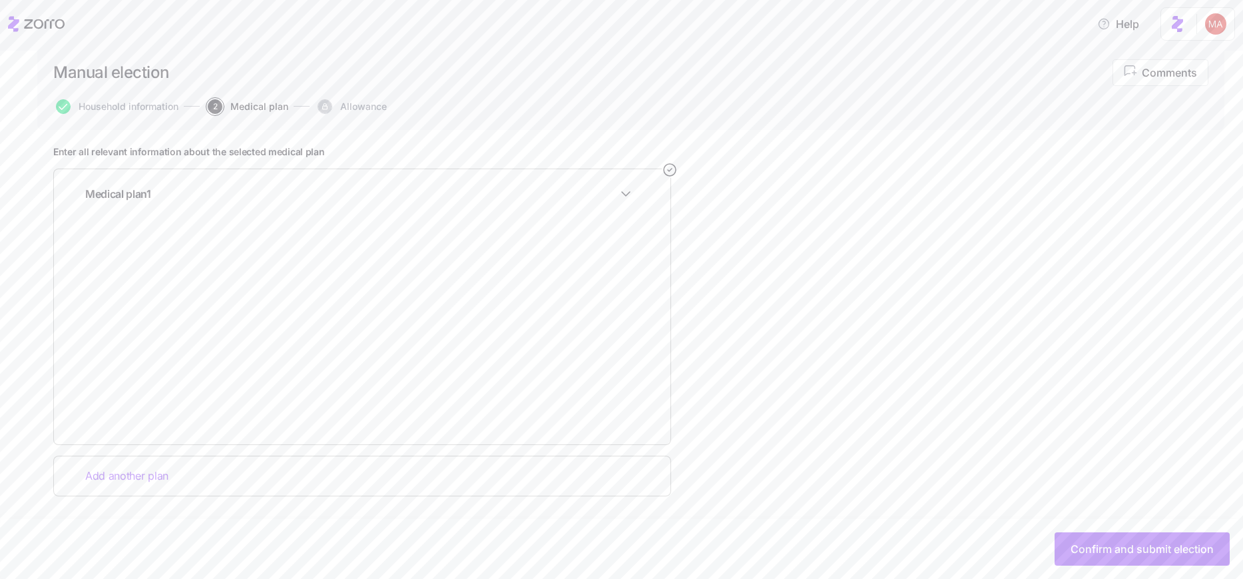
scroll to position [0, 0]
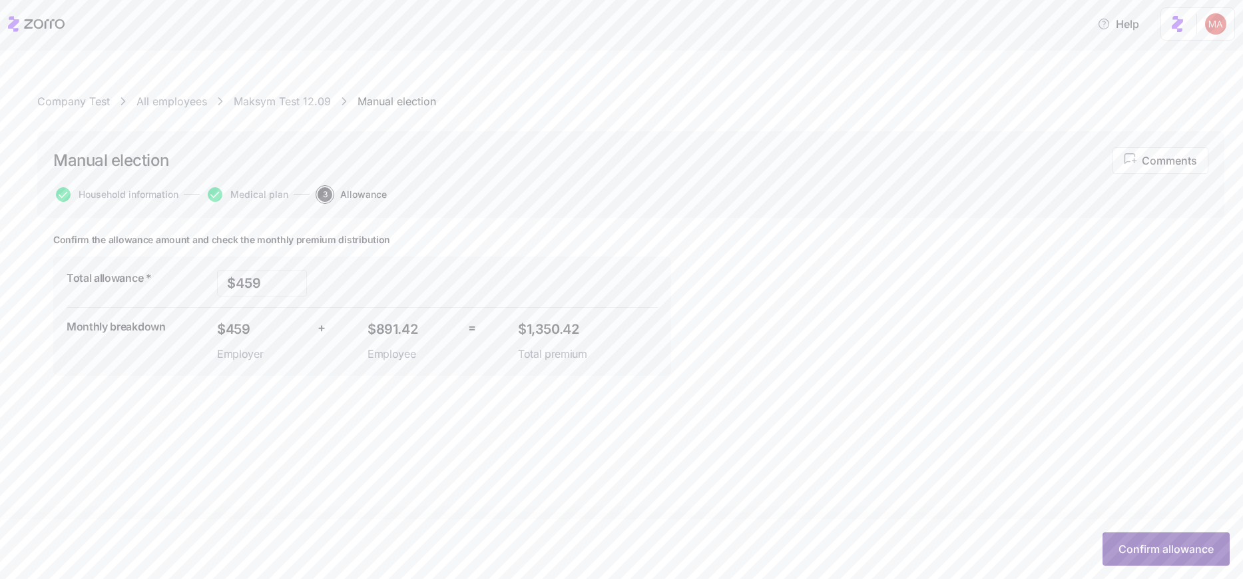
click at [479, 545] on span "Confirm allowance" at bounding box center [1166, 549] width 95 height 16
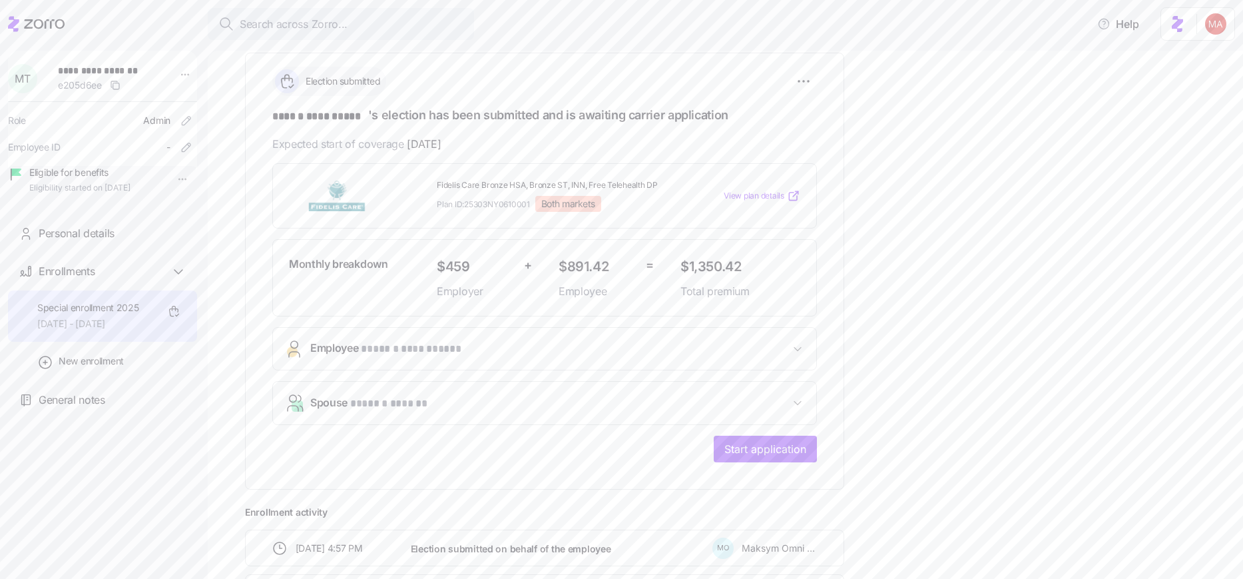
scroll to position [240, 0]
click at [479, 441] on span "Start application" at bounding box center [765, 447] width 82 height 16
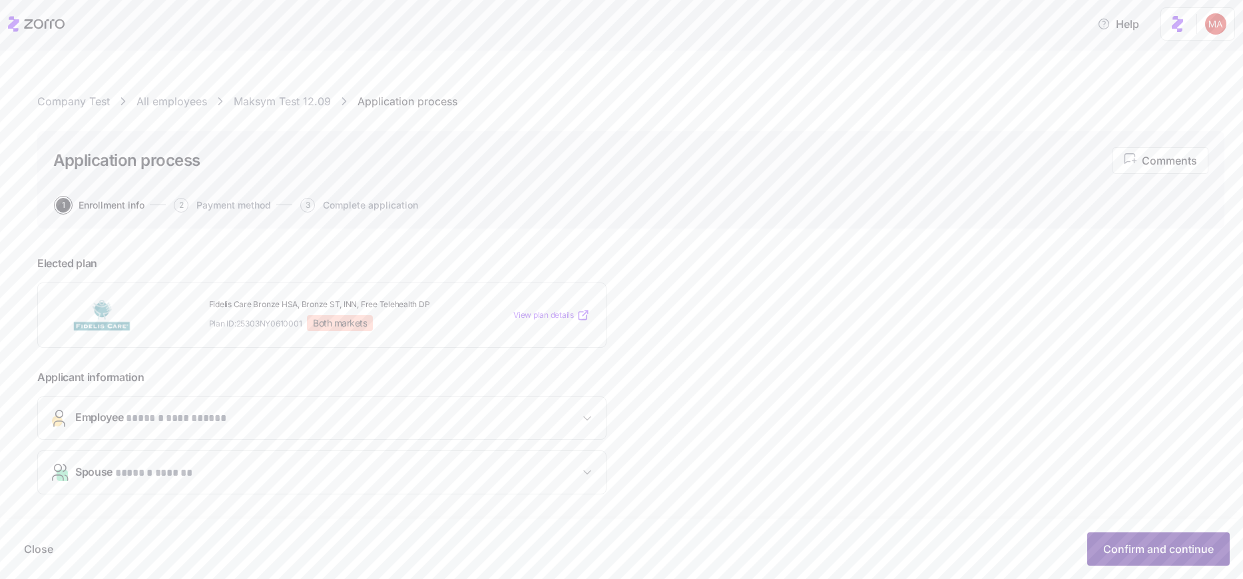
click at [479, 555] on span "Confirm and continue" at bounding box center [1158, 549] width 111 height 16
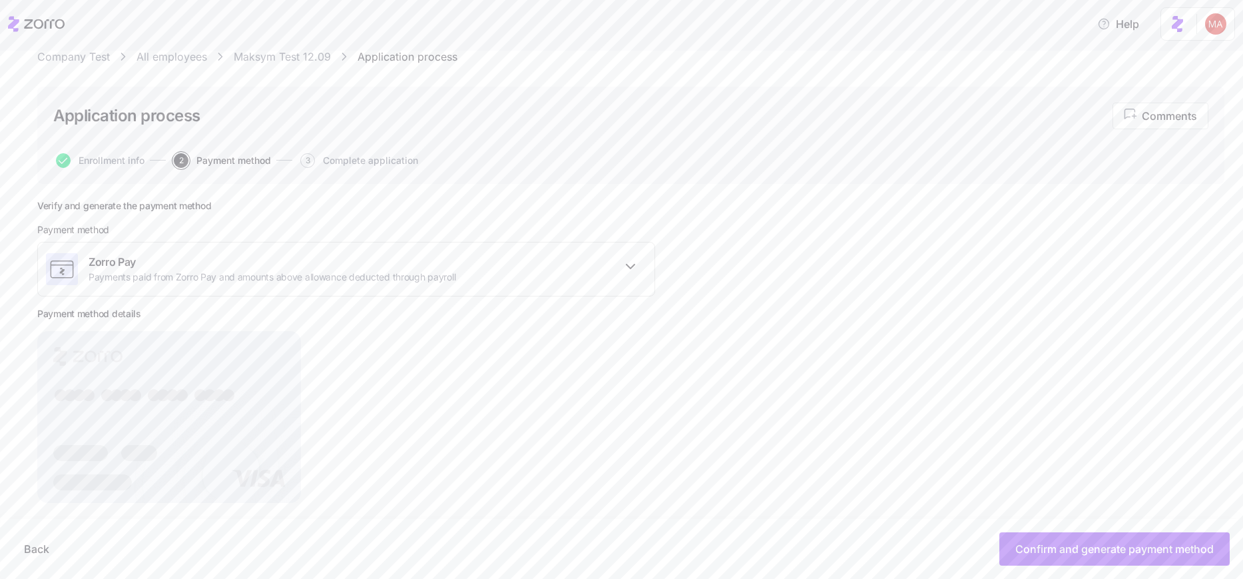
scroll to position [62, 0]
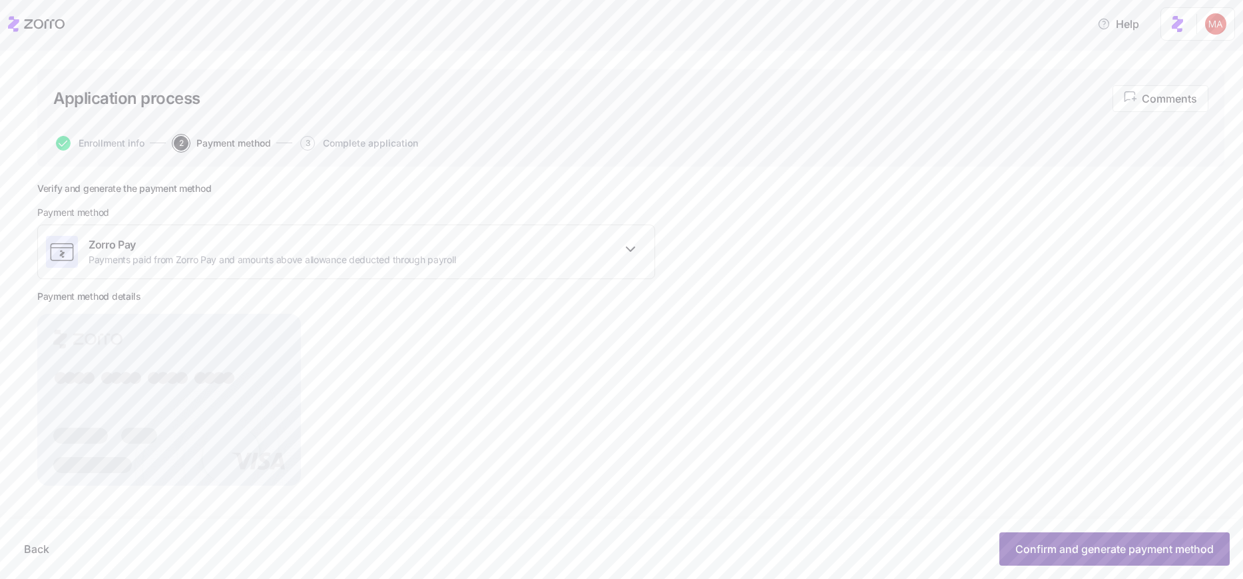
click at [479, 563] on button "Confirm and generate payment method" at bounding box center [1114, 548] width 230 height 33
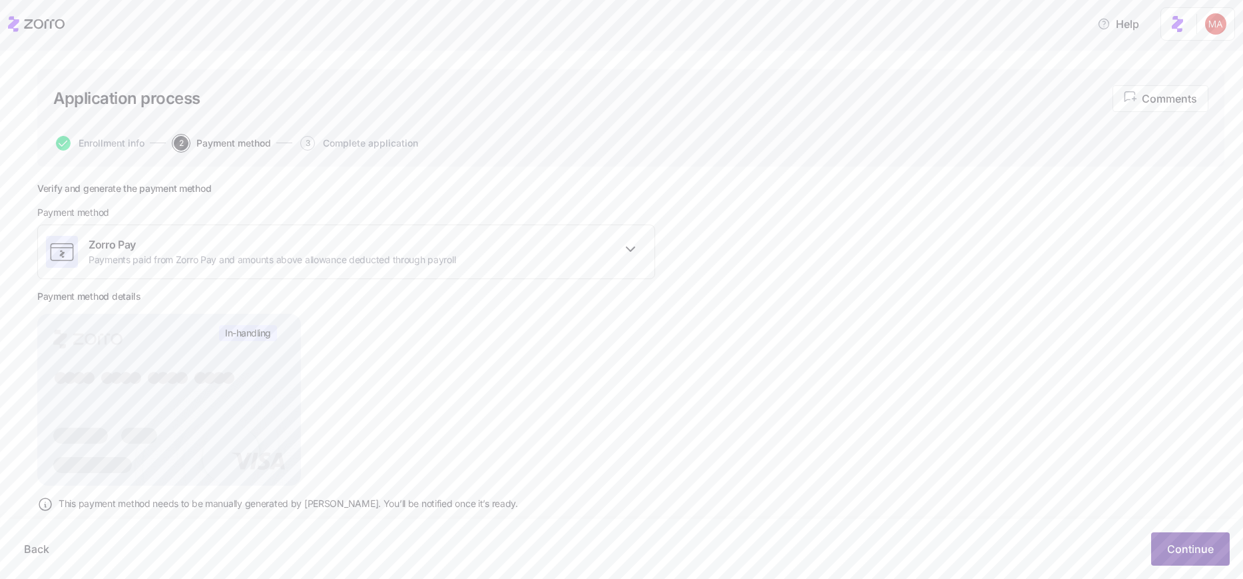
click at [479, 545] on span "Continue" at bounding box center [1190, 549] width 47 height 16
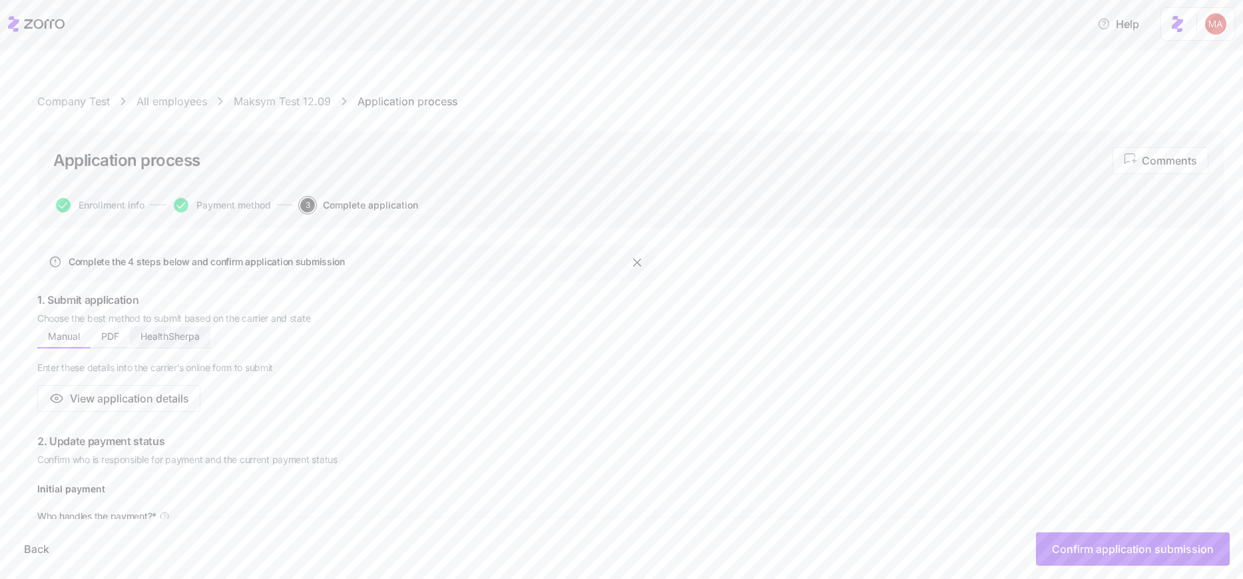
click at [164, 340] on span "HealthSherpa" at bounding box center [169, 336] width 59 height 9
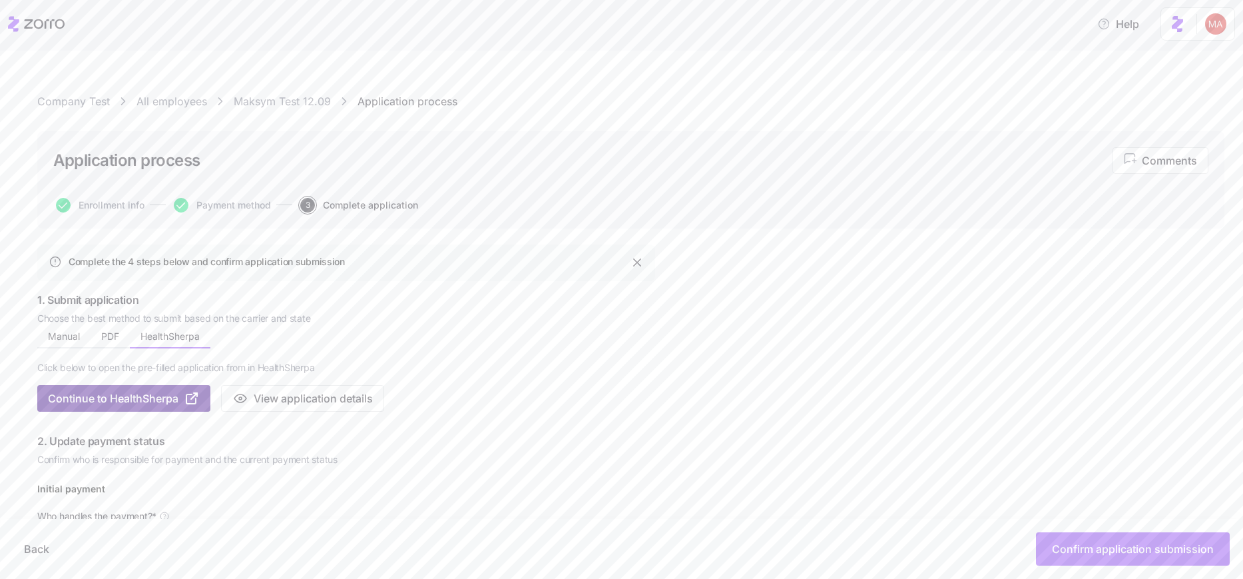
click at [95, 399] on span "Continue to HealthSherpa" at bounding box center [113, 398] width 131 height 16
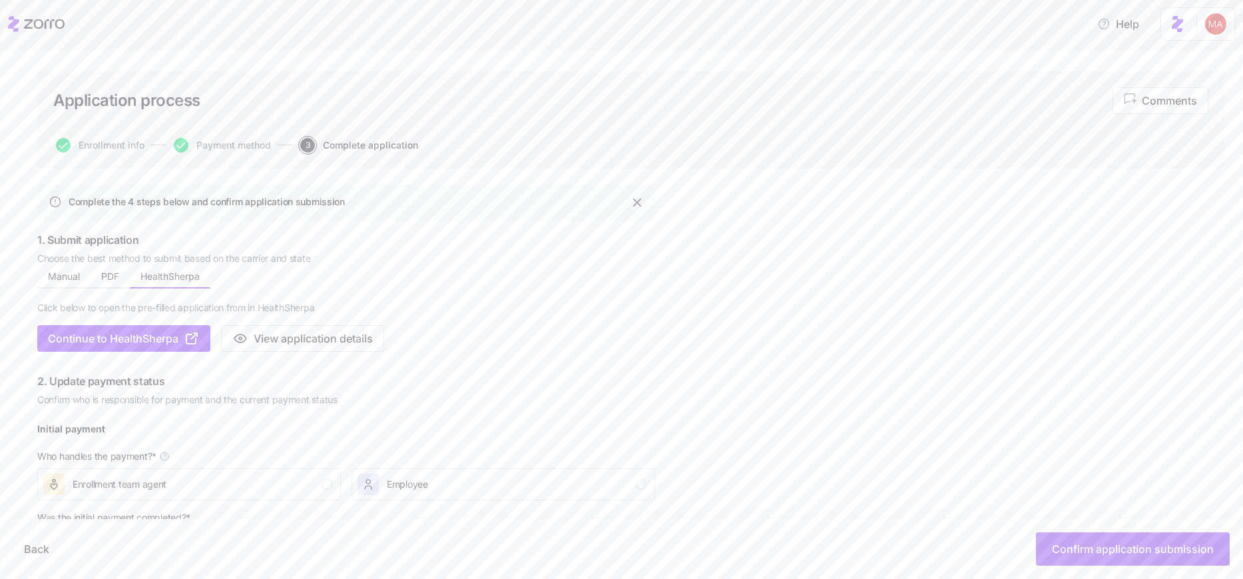
scroll to position [160, 0]
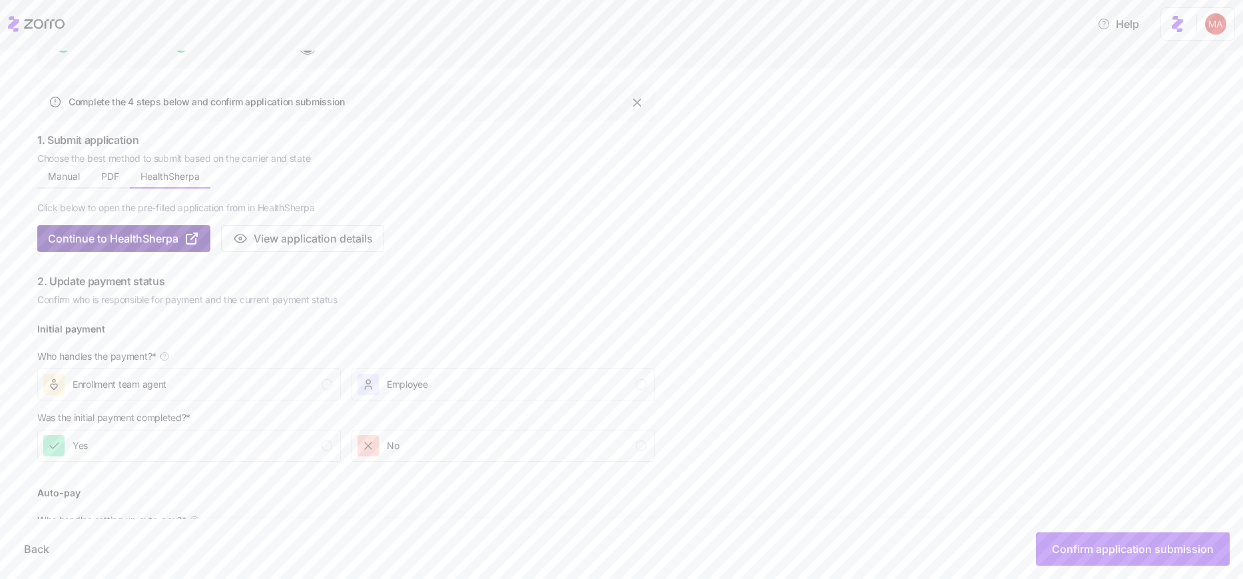
click at [123, 240] on span "Continue to HealthSherpa" at bounding box center [113, 238] width 131 height 16
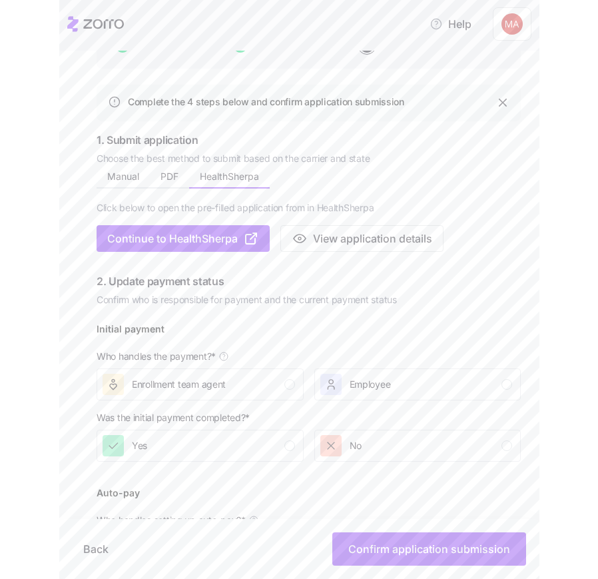
scroll to position [138, 0]
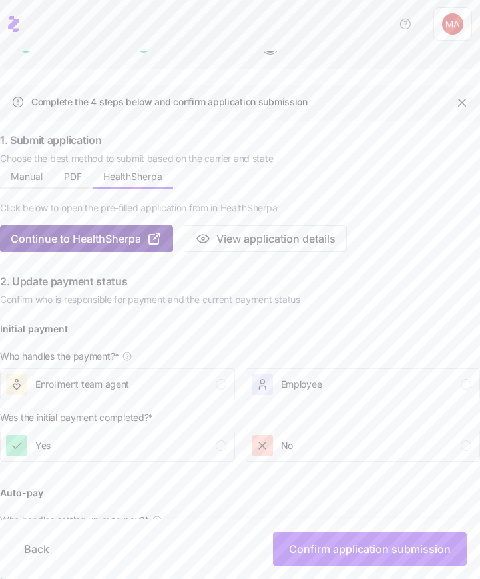
click at [83, 239] on span "Continue to HealthSherpa" at bounding box center [76, 238] width 131 height 16
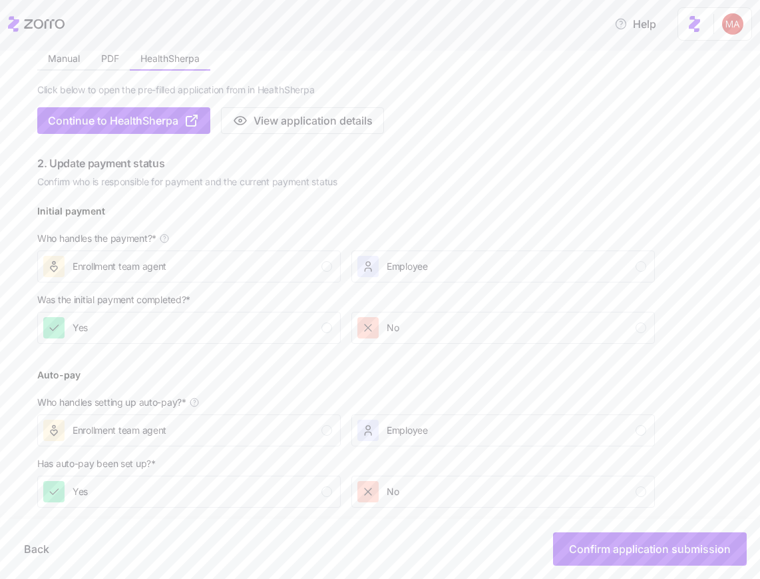
scroll to position [320, 0]
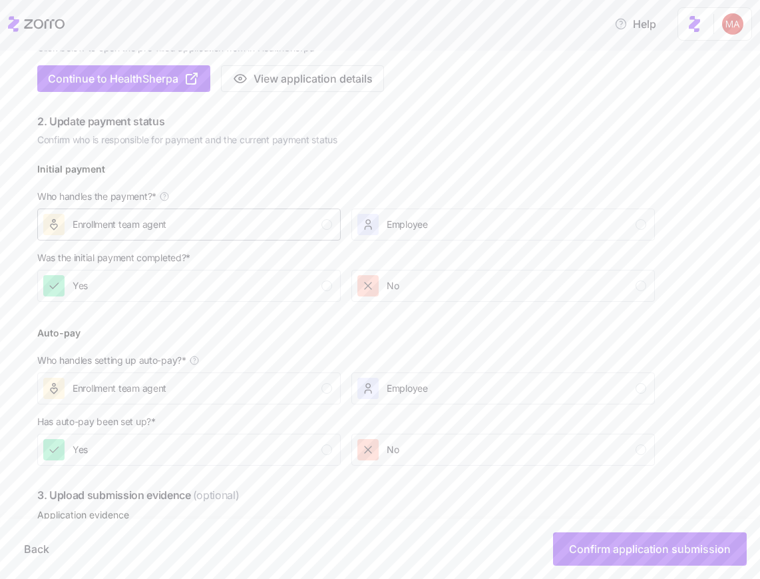
click at [224, 213] on button "Enrollment team agent" at bounding box center [189, 224] width 304 height 32
click at [437, 283] on div "No" at bounding box center [502, 285] width 289 height 21
drag, startPoint x: 256, startPoint y: 372, endPoint x: 358, endPoint y: 408, distance: 108.3
click at [283, 385] on div "Auto-pay Who handles setting up auto-pay? * Enrollment team agent Employee" at bounding box center [346, 364] width 618 height 80
click at [447, 449] on div "No" at bounding box center [502, 449] width 289 height 21
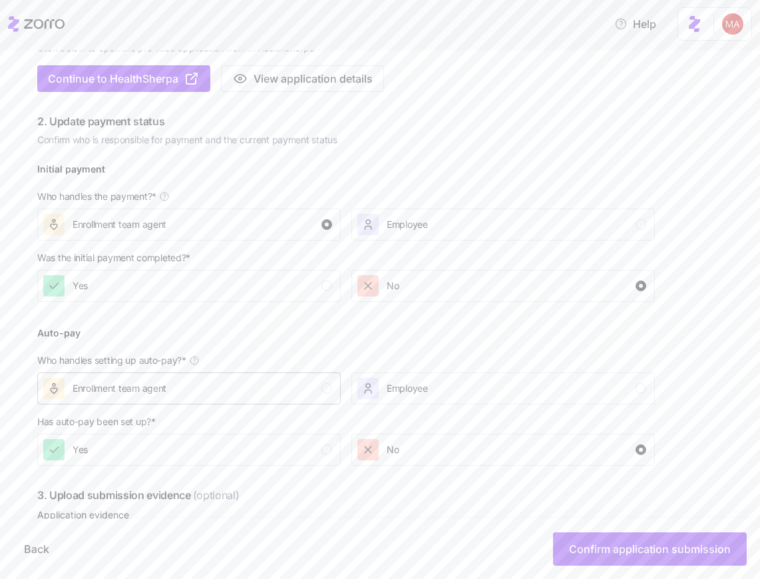
click at [311, 378] on div "Enrollment team agent" at bounding box center [187, 388] width 289 height 21
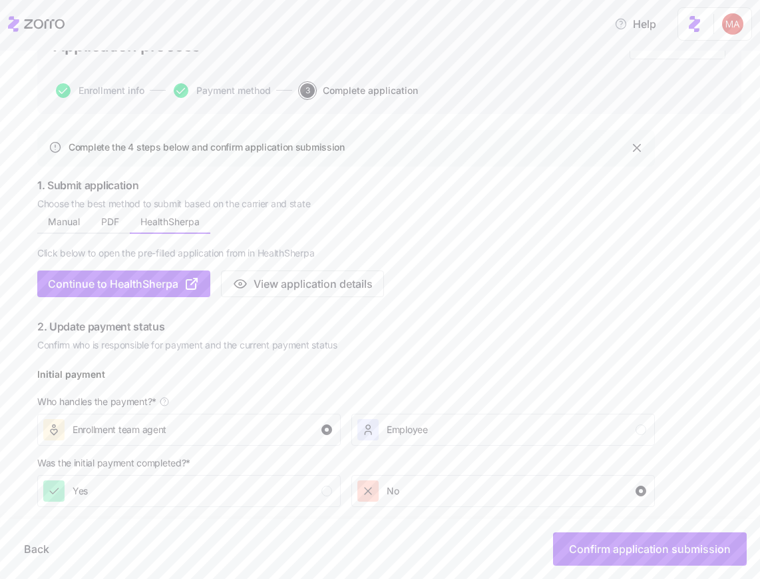
scroll to position [0, 0]
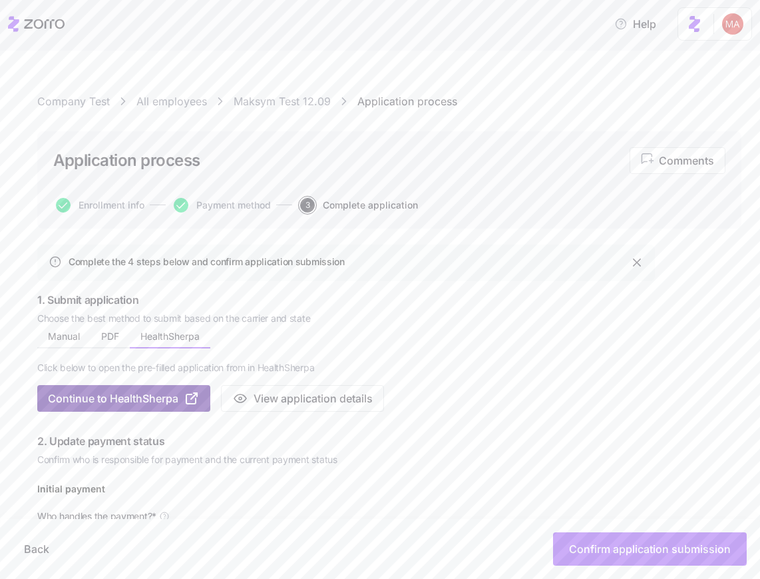
click at [128, 406] on button "Continue to HealthSherpa" at bounding box center [123, 398] width 173 height 27
